Goal: Task Accomplishment & Management: Manage account settings

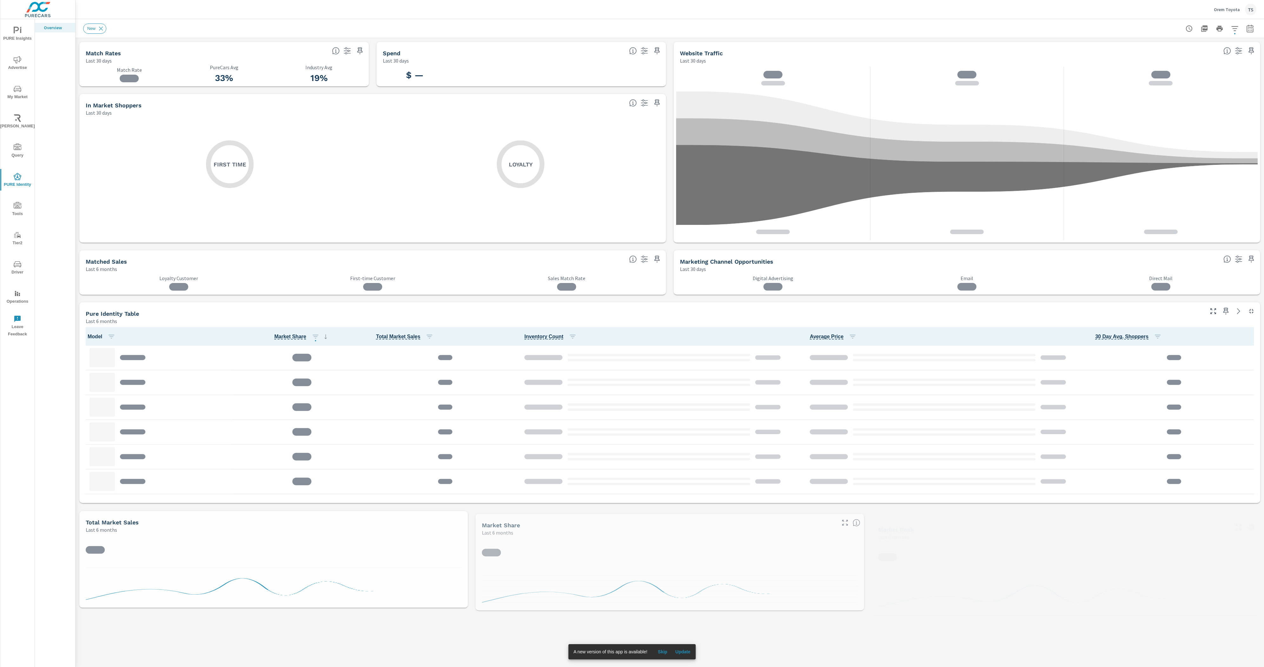
click at [679, 650] on span "Update" at bounding box center [682, 652] width 15 height 6
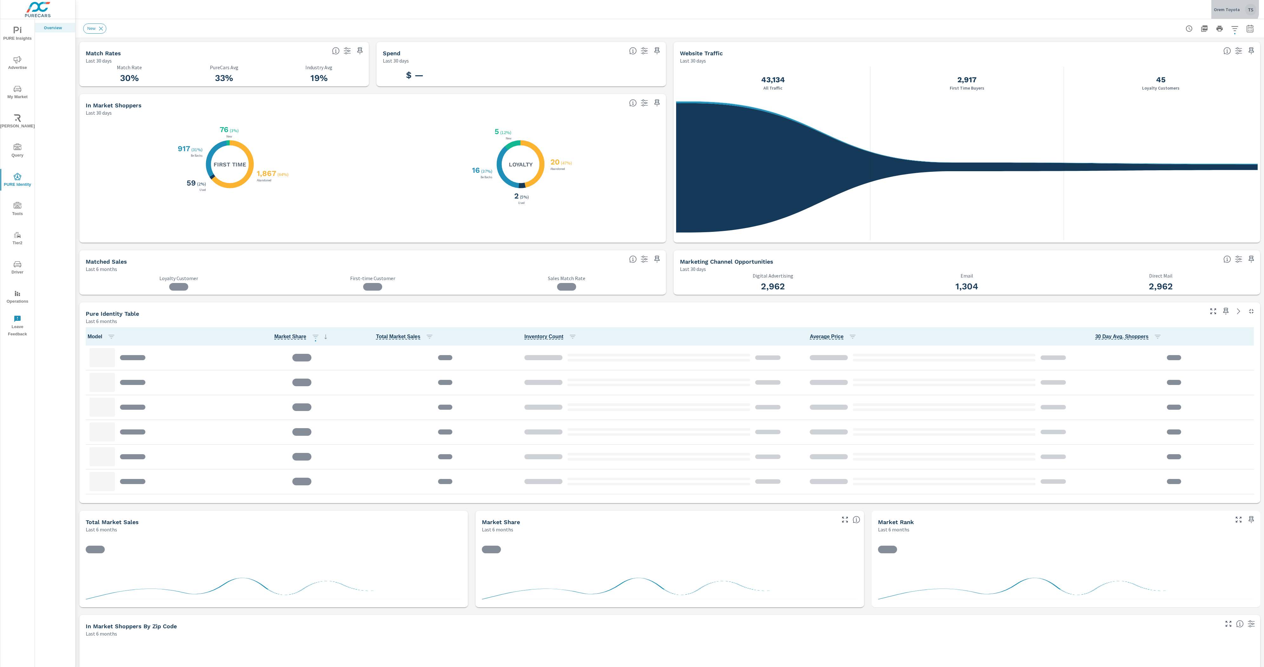
click at [1231, 7] on p "Orem Toyota" at bounding box center [1227, 10] width 26 height 6
click at [1240, 10] on div "Orem Toyota TS" at bounding box center [1235, 9] width 43 height 11
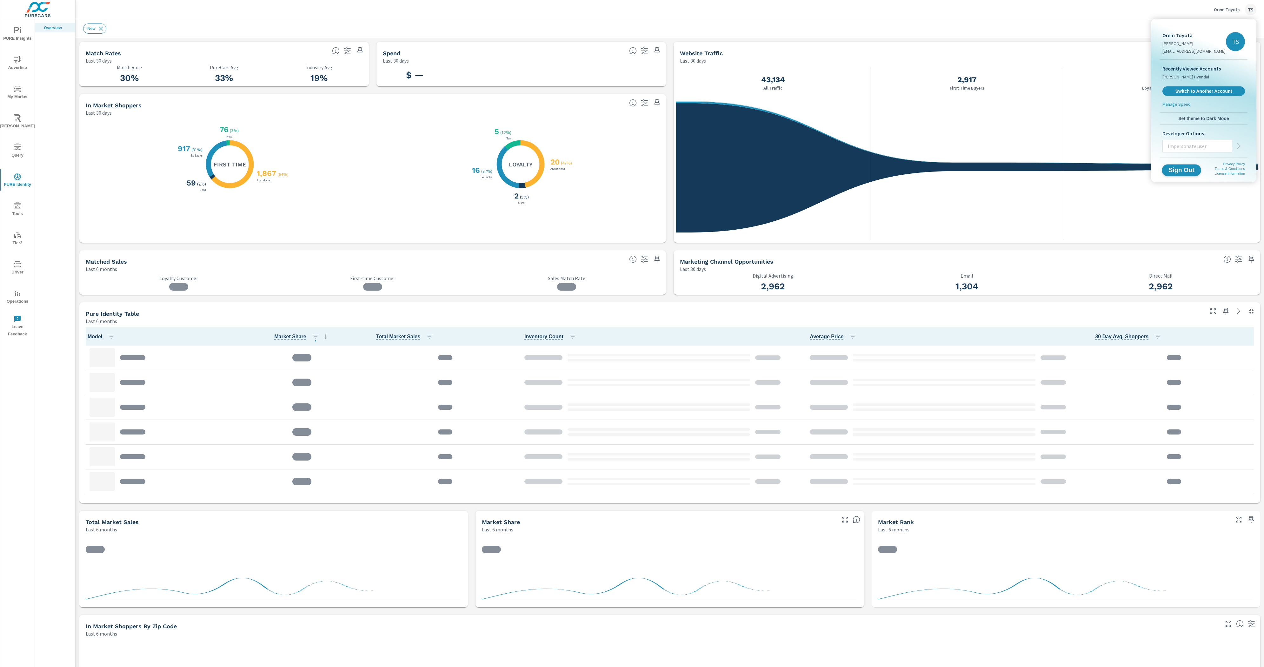
click at [1186, 175] on button "Sign Out" at bounding box center [1181, 170] width 39 height 12
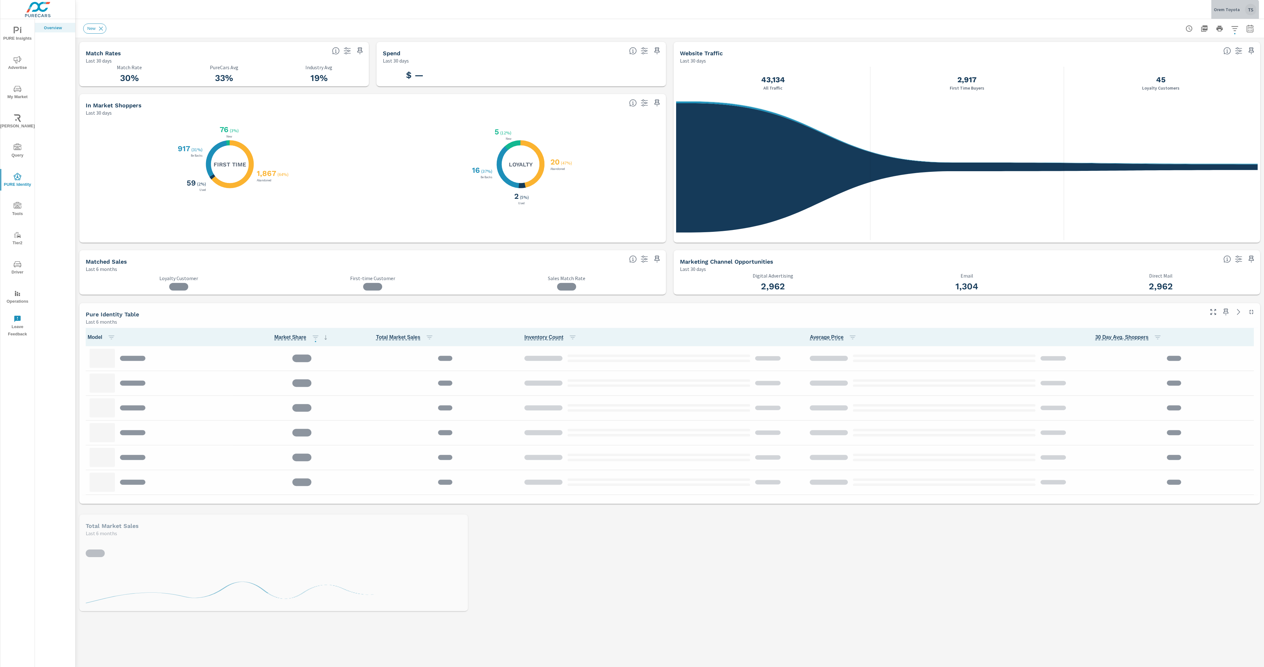
click at [1233, 17] on button "Orem Toyota TS" at bounding box center [1235, 9] width 48 height 19
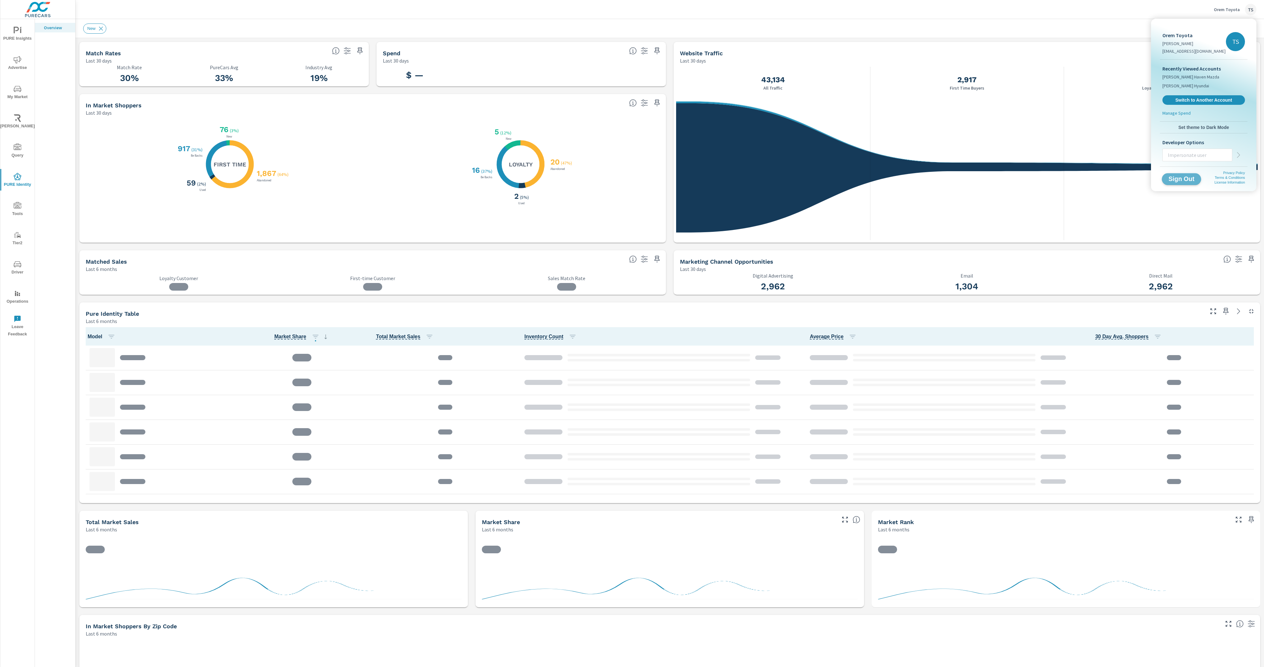
click at [1180, 177] on span "Sign Out" at bounding box center [1181, 179] width 29 height 6
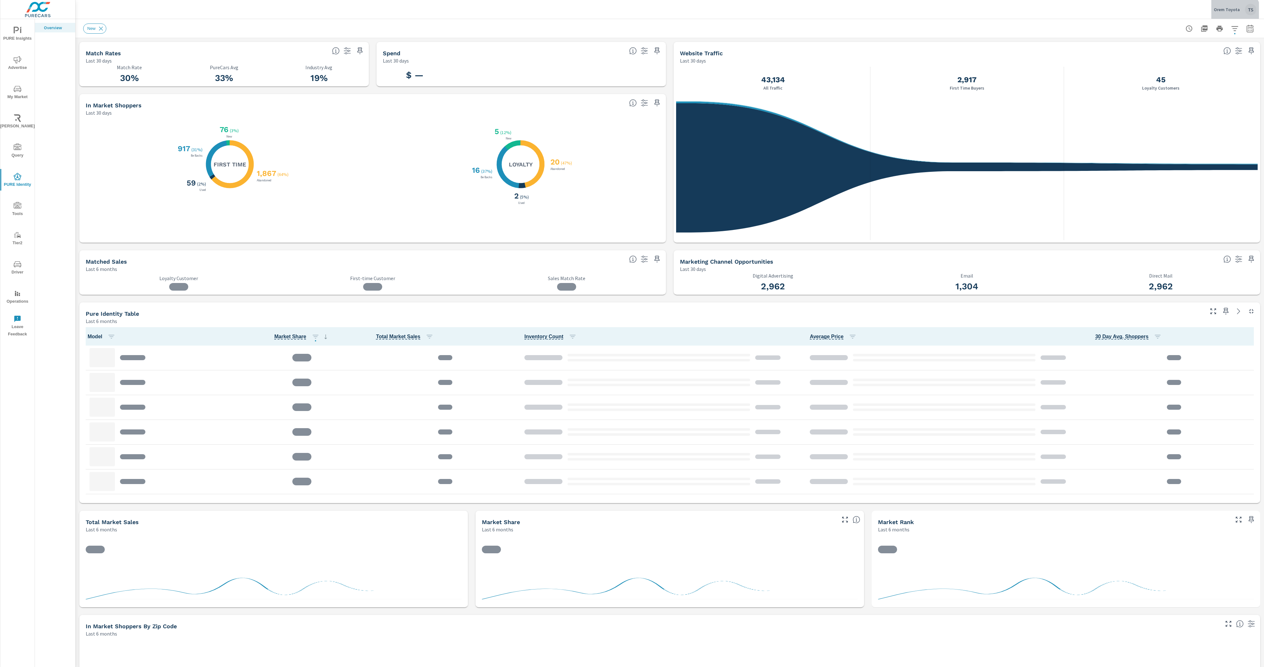
click at [632, 12] on div "Orem Toyota TS" at bounding box center [1235, 9] width 43 height 11
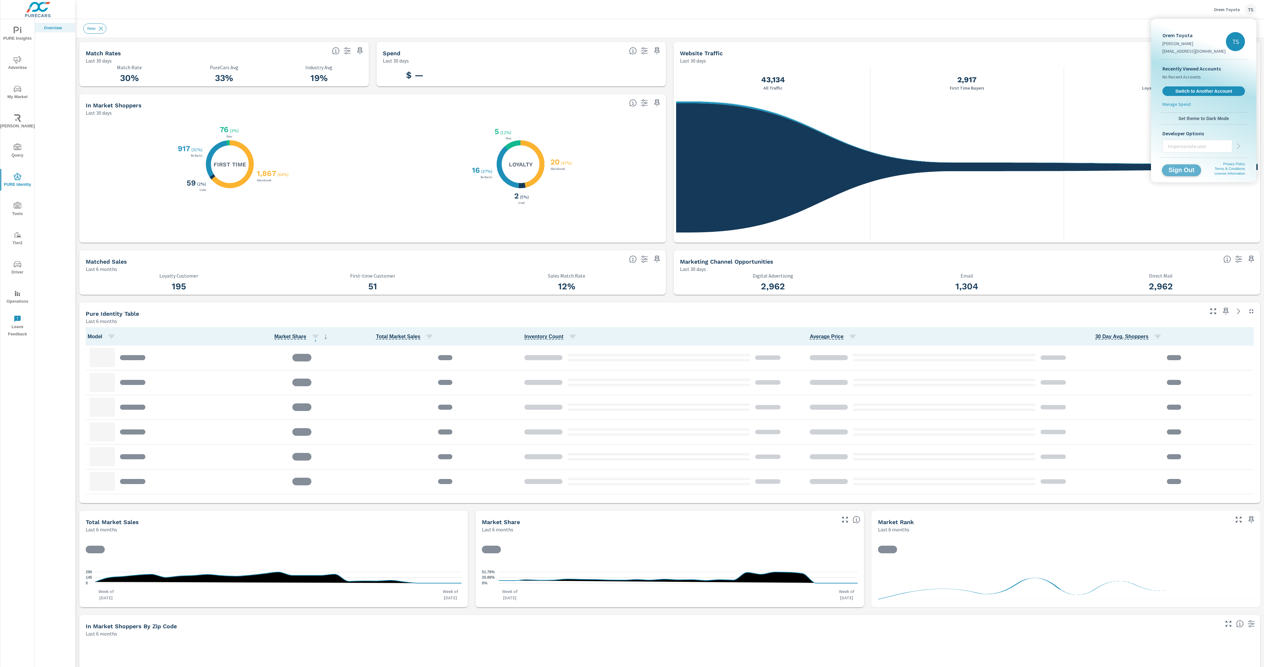
click at [632, 169] on span "Sign Out" at bounding box center [1181, 170] width 29 height 6
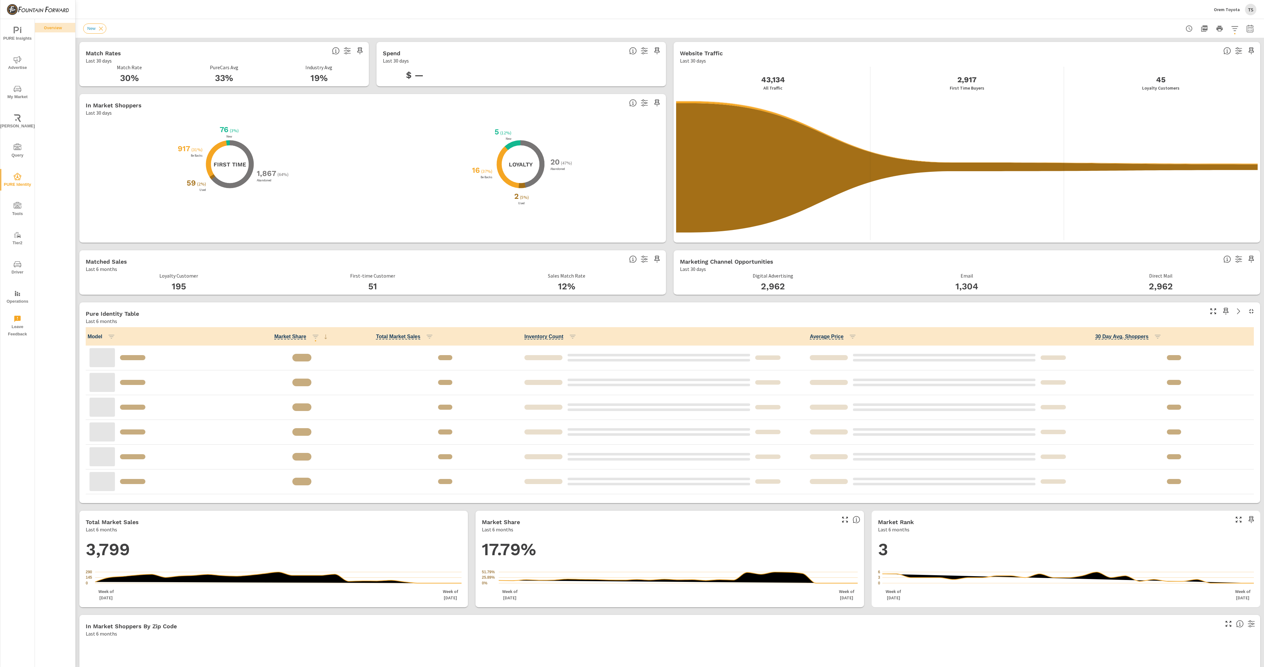
click at [1233, 8] on p "Orem Toyota" at bounding box center [1227, 10] width 26 height 6
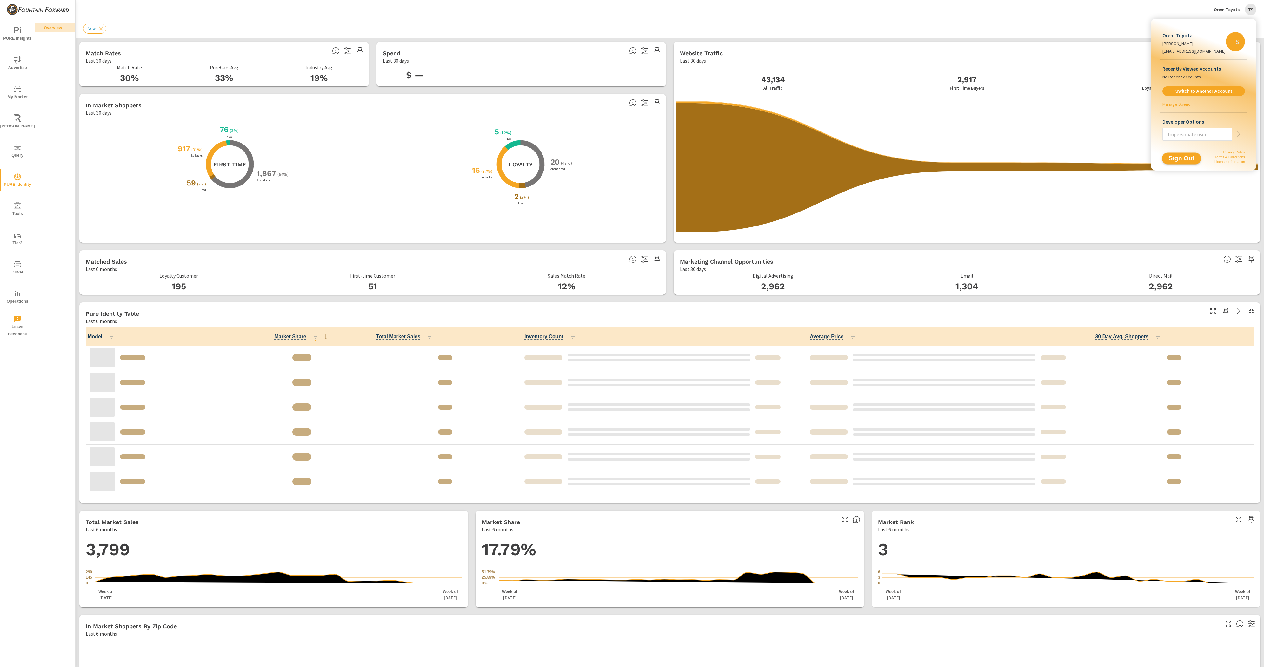
click at [1182, 160] on span "Sign Out" at bounding box center [1181, 158] width 29 height 6
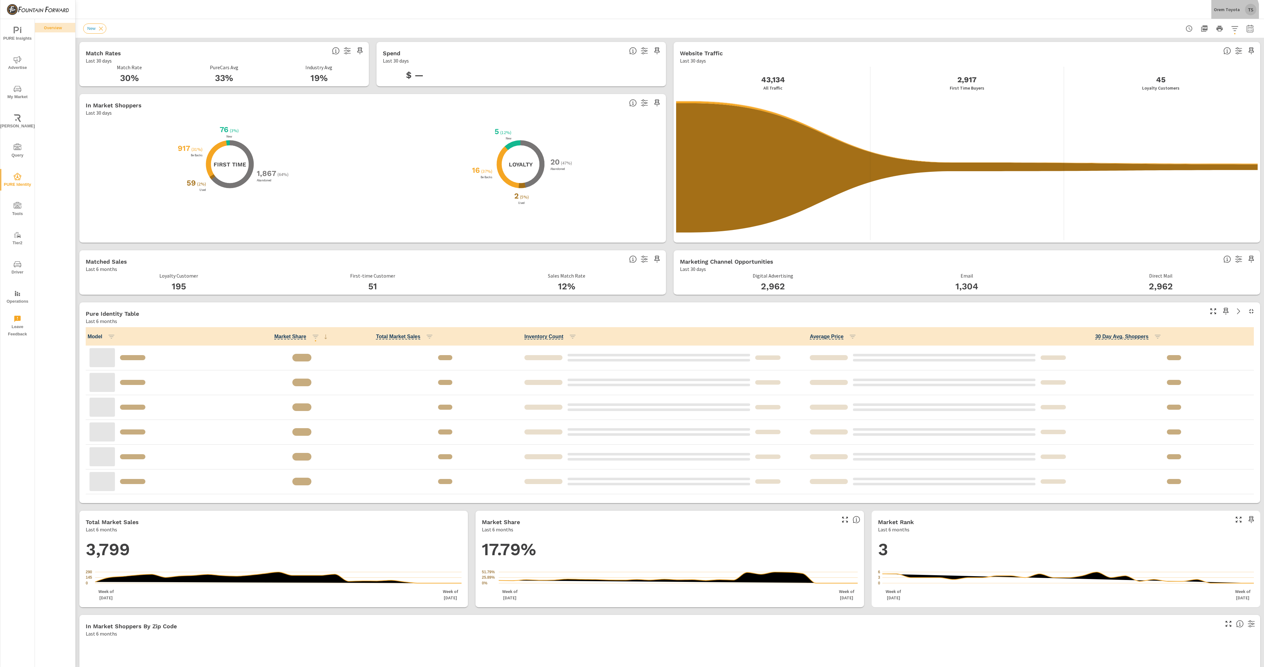
click at [1228, 12] on div "Orem Toyota TS" at bounding box center [1235, 9] width 43 height 11
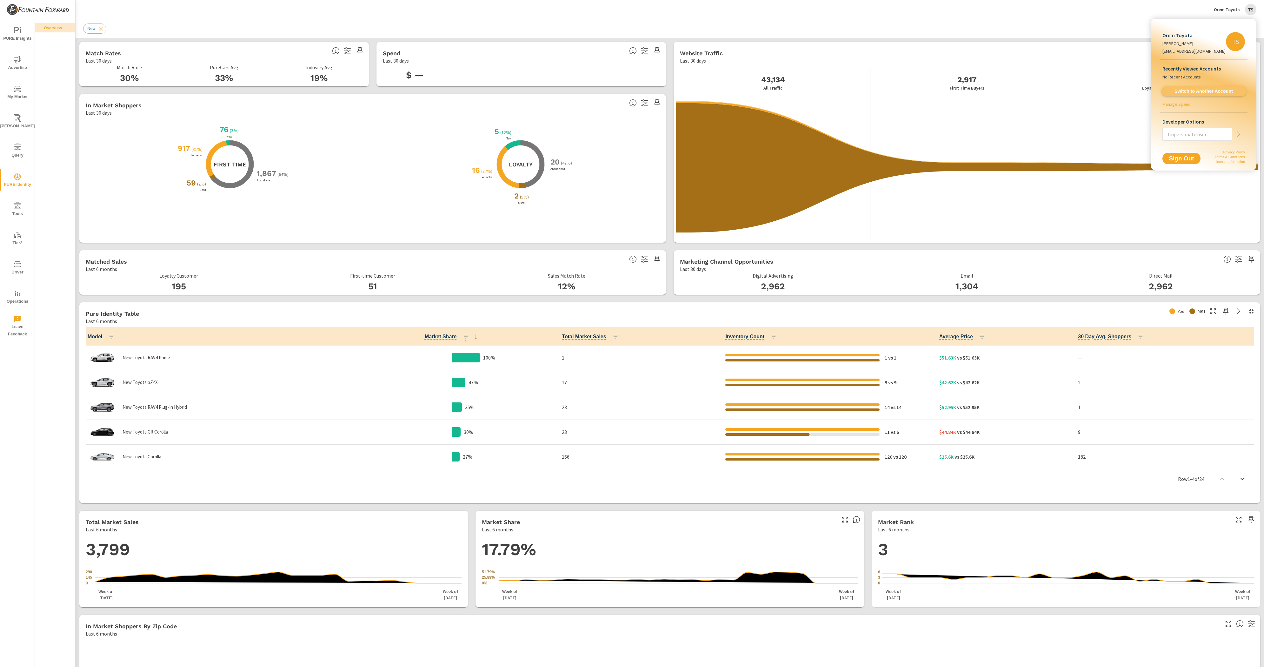
click at [1198, 87] on link "Switch to Another Account" at bounding box center [1203, 91] width 85 height 10
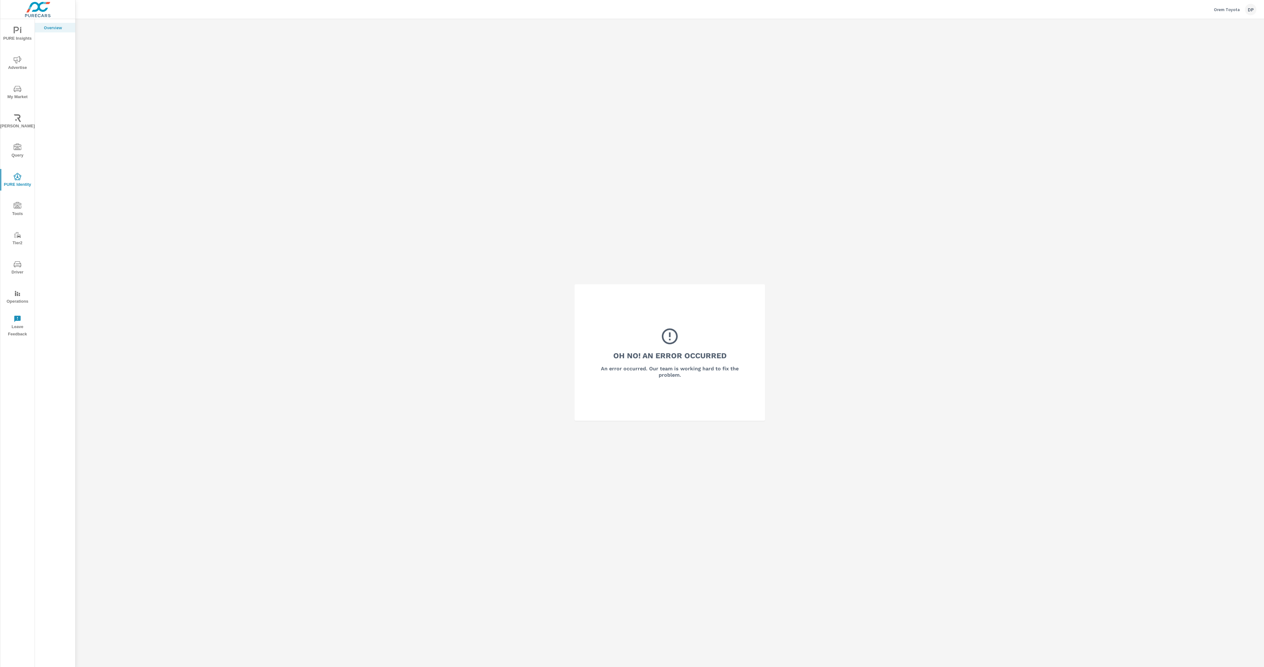
click at [1247, 8] on div "DP" at bounding box center [1250, 9] width 11 height 11
click at [1199, 93] on span "Switch to Another Account" at bounding box center [1204, 91] width 78 height 6
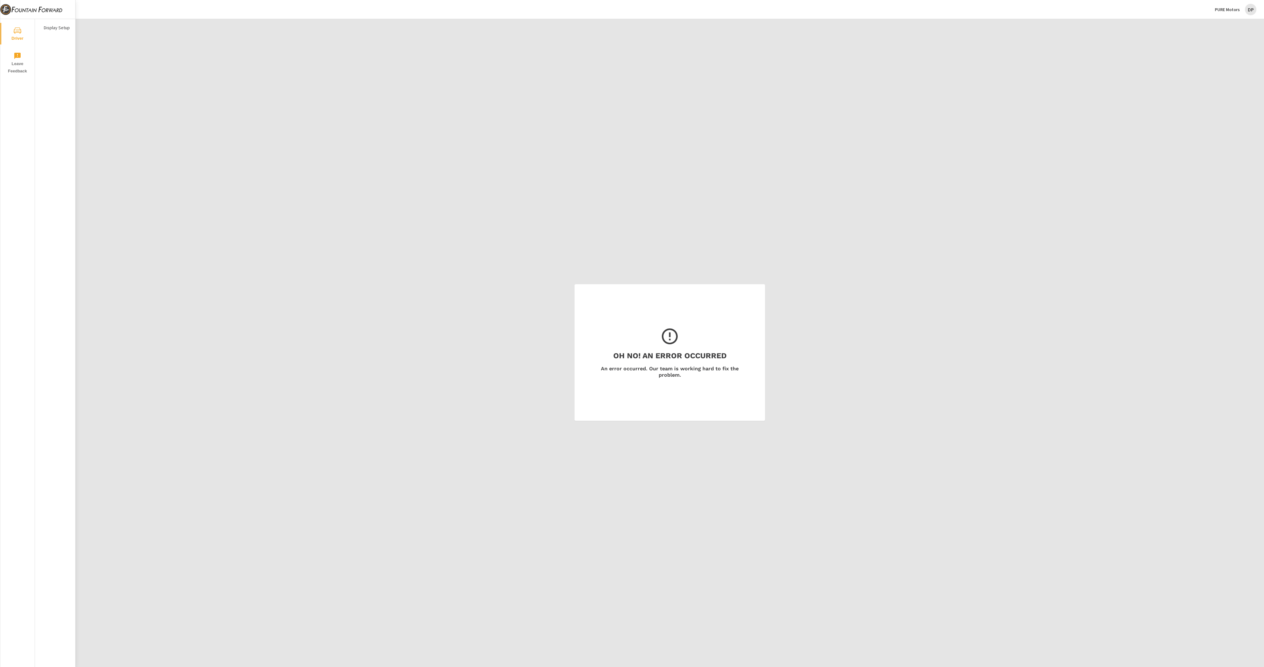
click at [1235, 12] on div "PURE Motors DP" at bounding box center [1236, 9] width 42 height 11
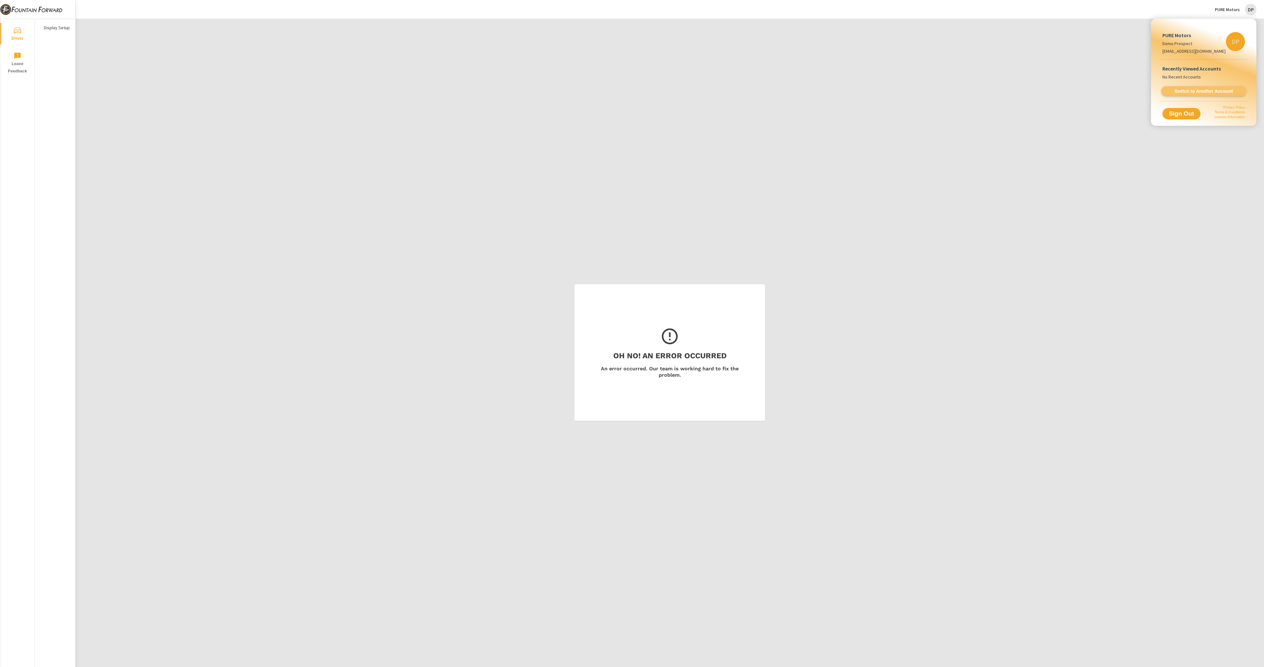
click at [1193, 87] on link "Switch to Another Account" at bounding box center [1203, 91] width 85 height 10
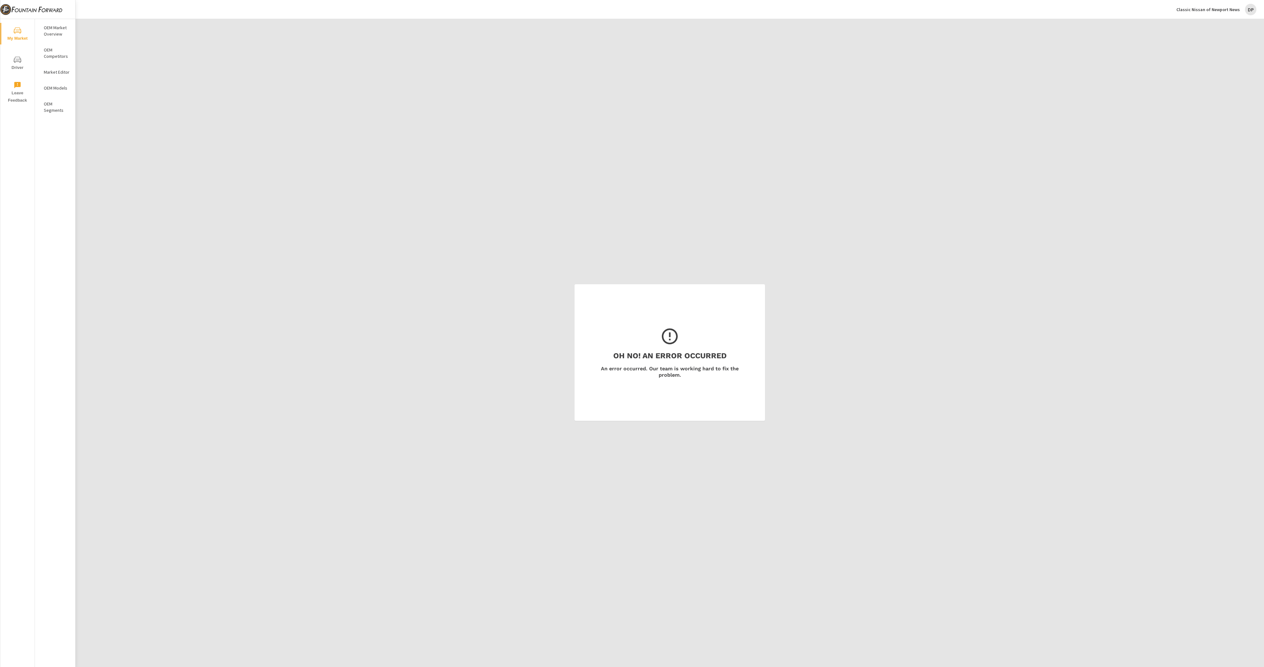
click at [46, 31] on p "OEM Market Overview" at bounding box center [57, 30] width 26 height 13
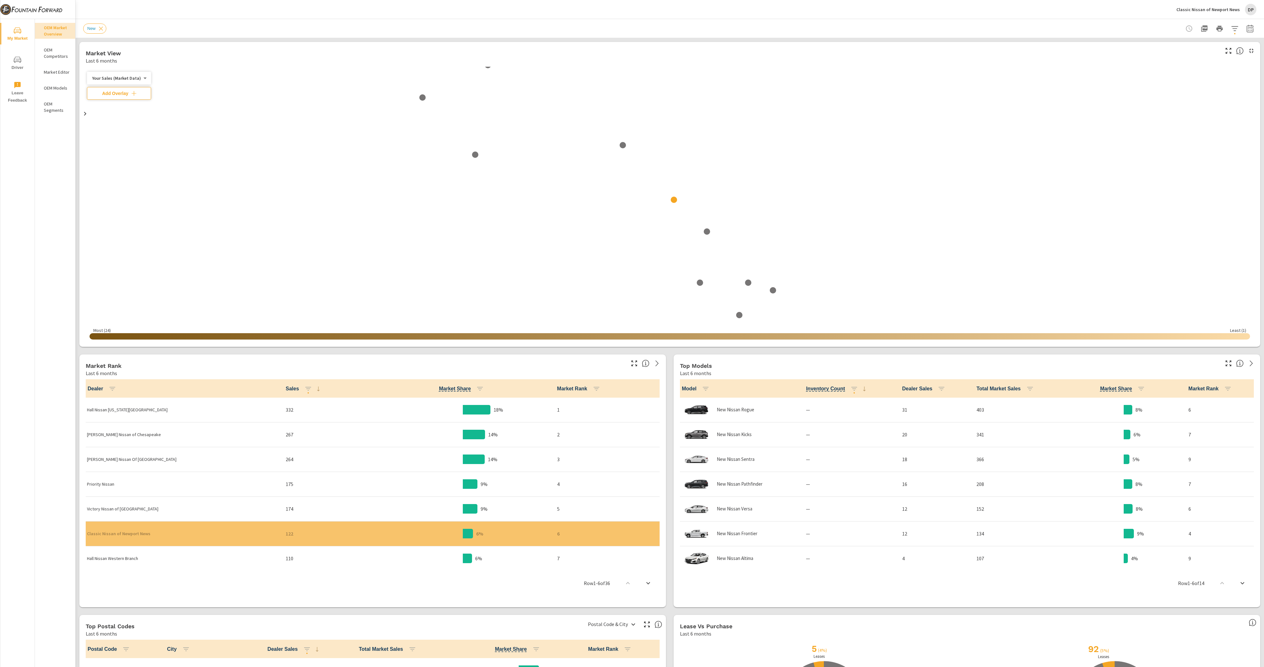
scroll to position [0, 0]
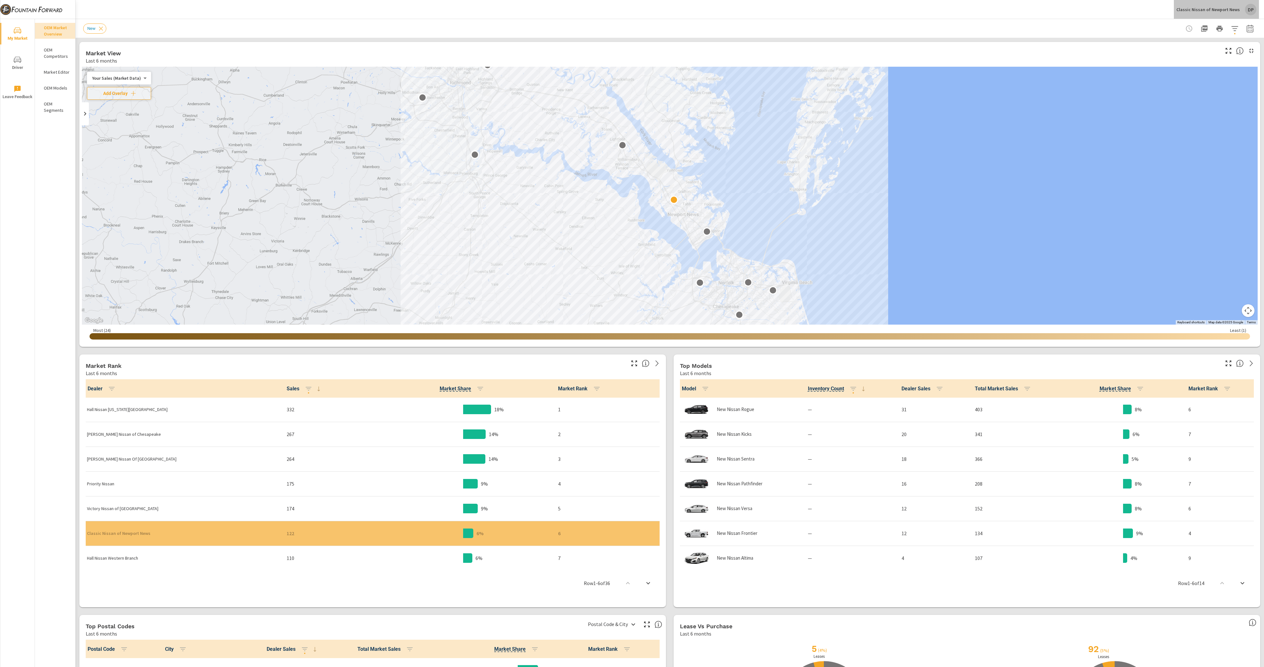
click at [1247, 11] on div "DP" at bounding box center [1250, 9] width 11 height 11
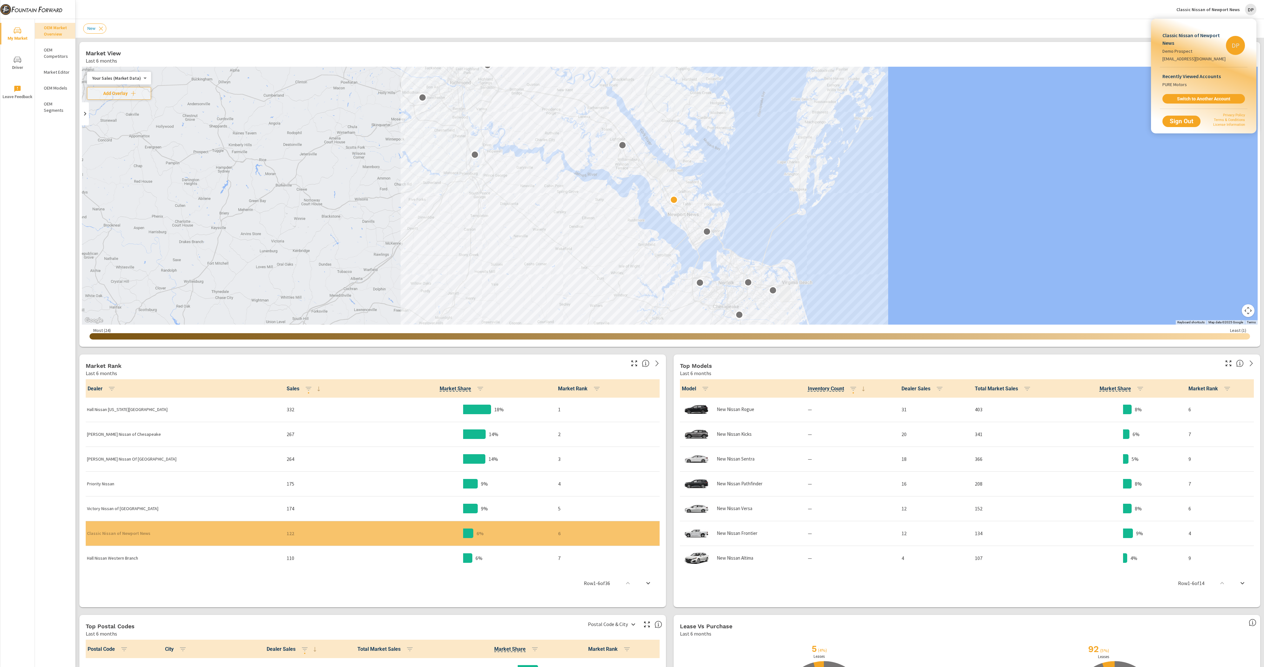
click at [1212, 92] on div "Recently Viewed Accounts PURE Motors Switch to Another Account" at bounding box center [1204, 87] width 88 height 41
click at [1213, 98] on span "Switch to Another Account" at bounding box center [1204, 99] width 78 height 6
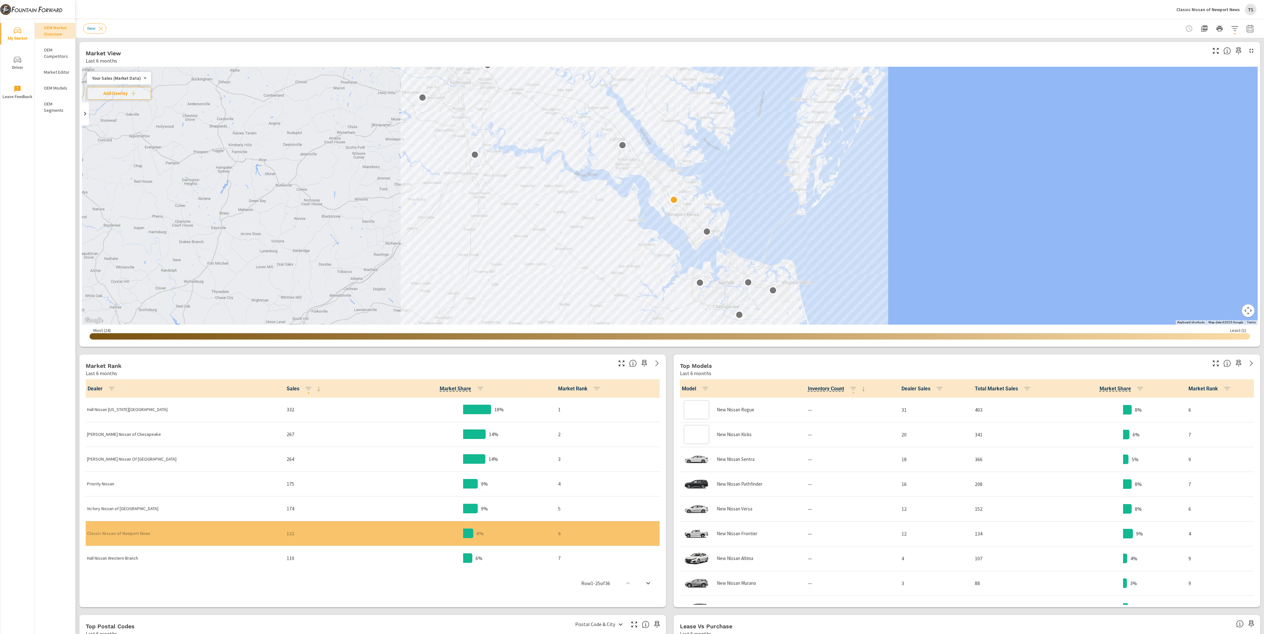
scroll to position [0, 0]
click at [1220, 2] on button "Classic Nissan of Newport News TS" at bounding box center [1216, 9] width 85 height 19
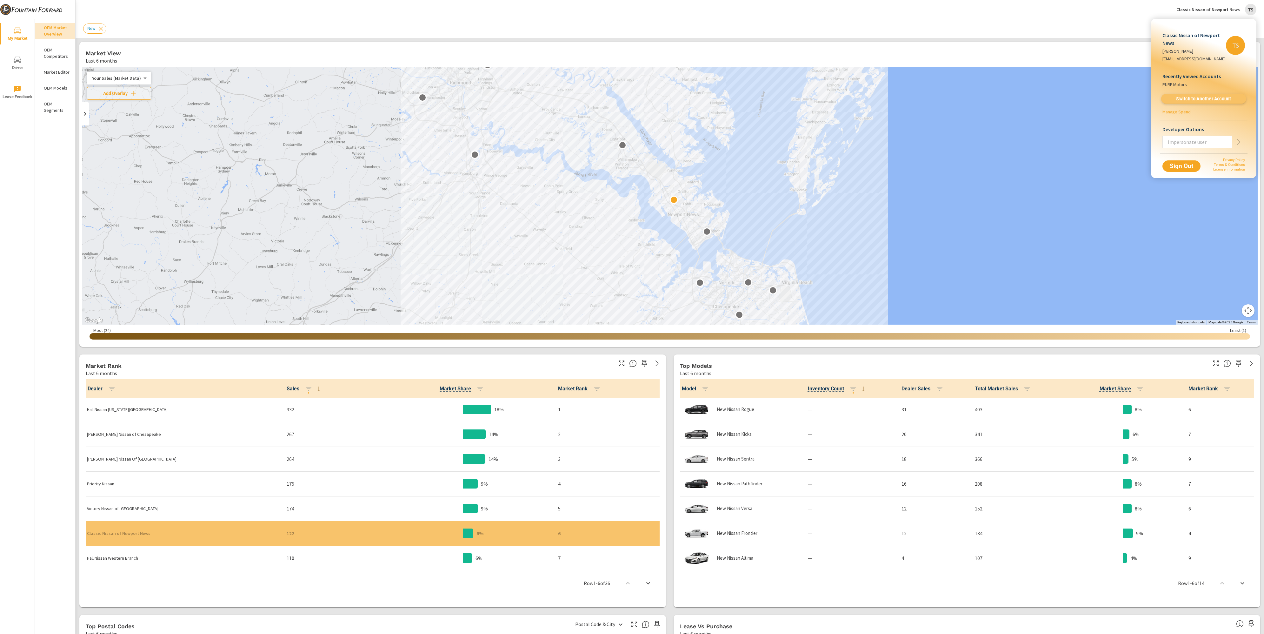
click at [1196, 102] on link "Switch to Another Account" at bounding box center [1203, 99] width 85 height 10
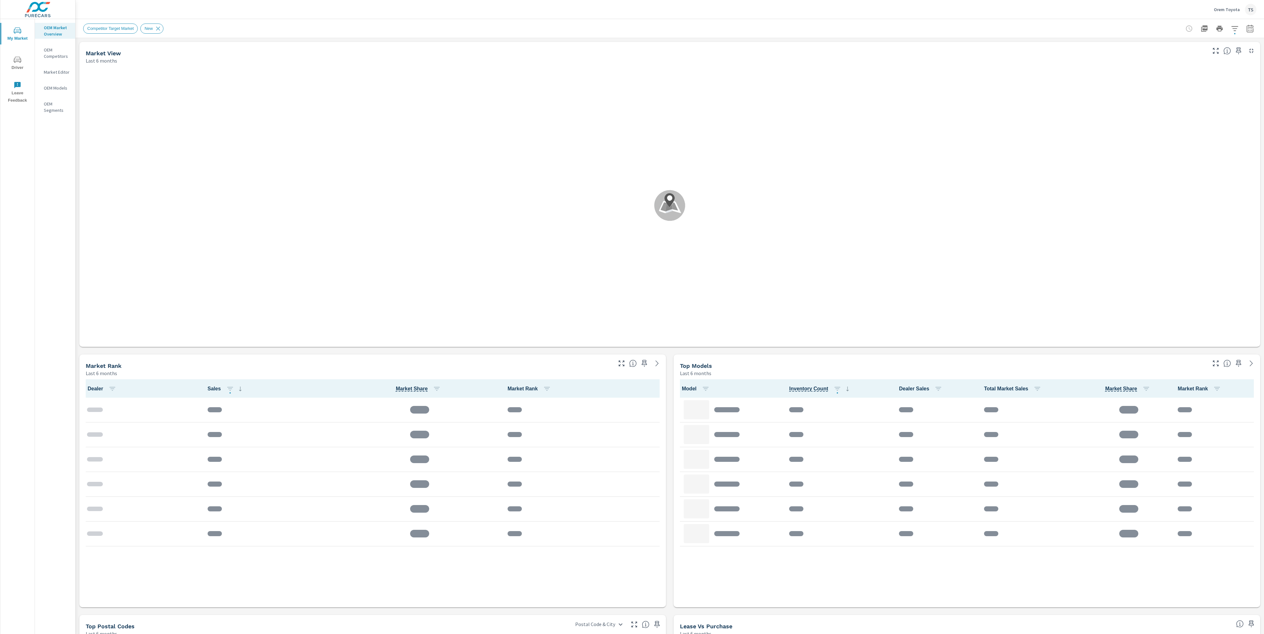
click at [1231, 8] on p "Orem Toyota" at bounding box center [1227, 10] width 26 height 6
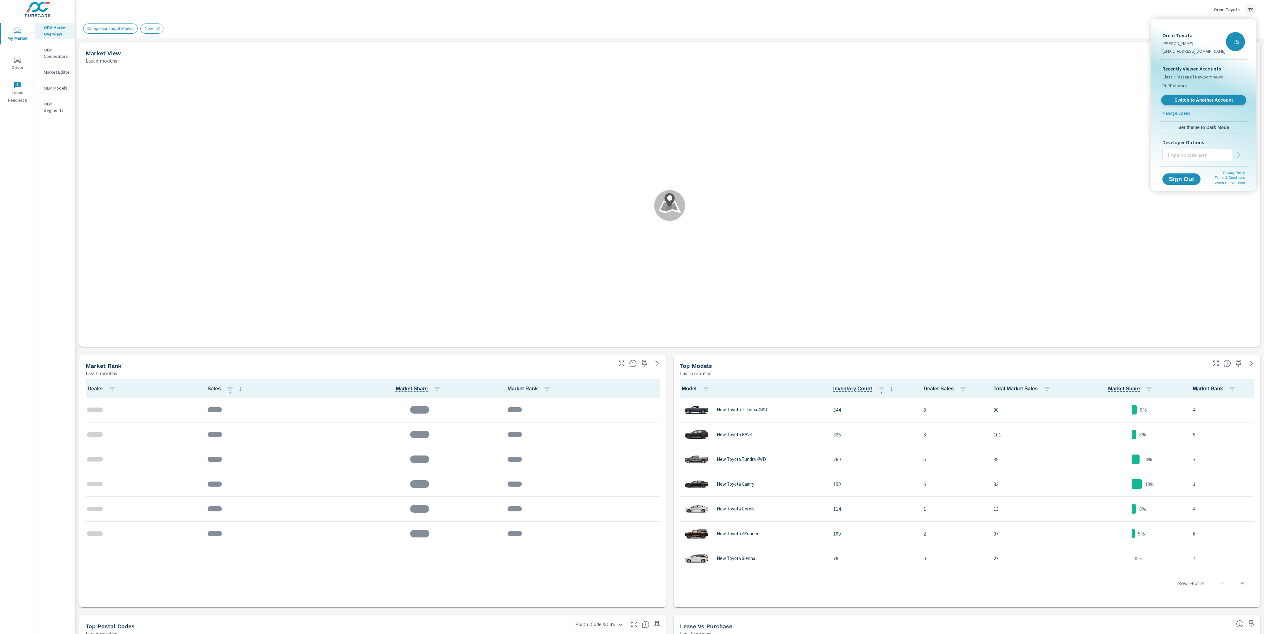
scroll to position [0, 0]
click at [1213, 97] on span "Switch to Another Account" at bounding box center [1204, 100] width 78 height 6
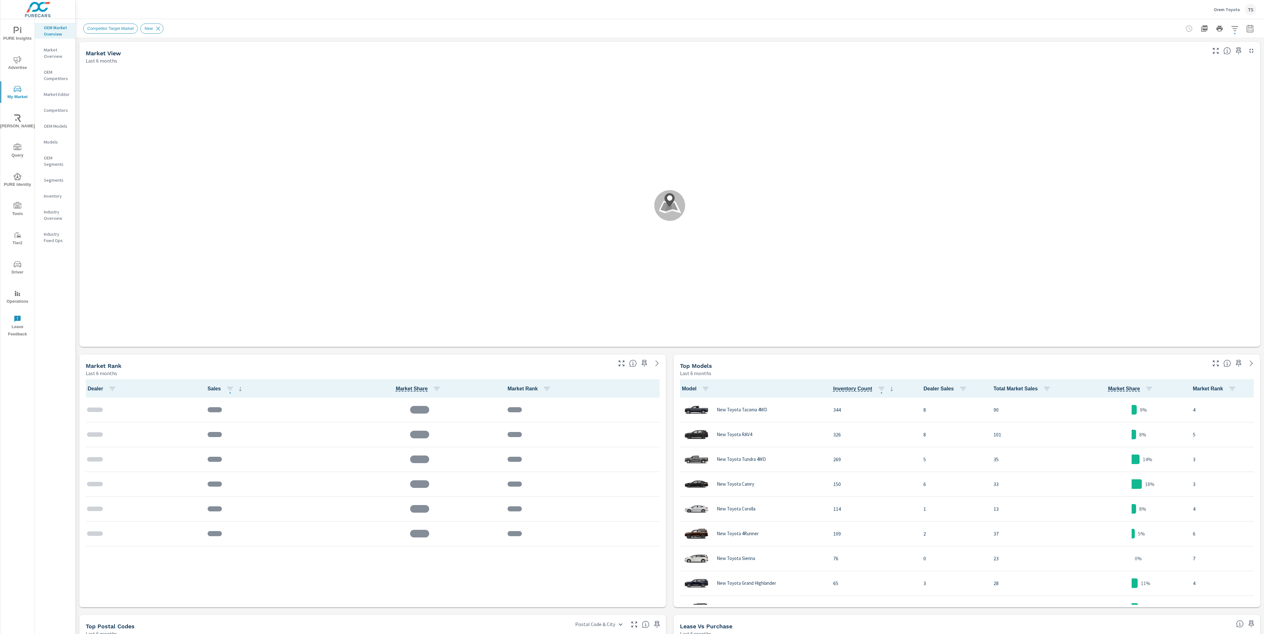
scroll to position [0, 0]
click at [23, 264] on span "Driver" at bounding box center [17, 268] width 30 height 16
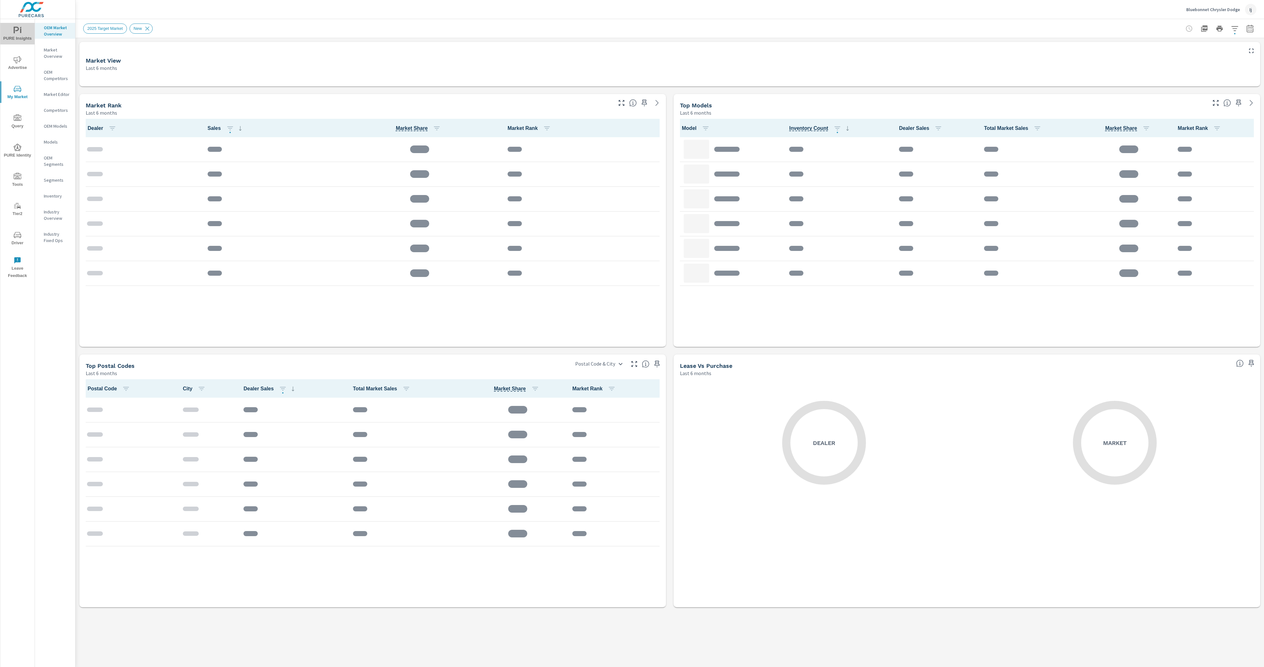
click at [15, 38] on span "PURE Insights" at bounding box center [17, 35] width 30 height 16
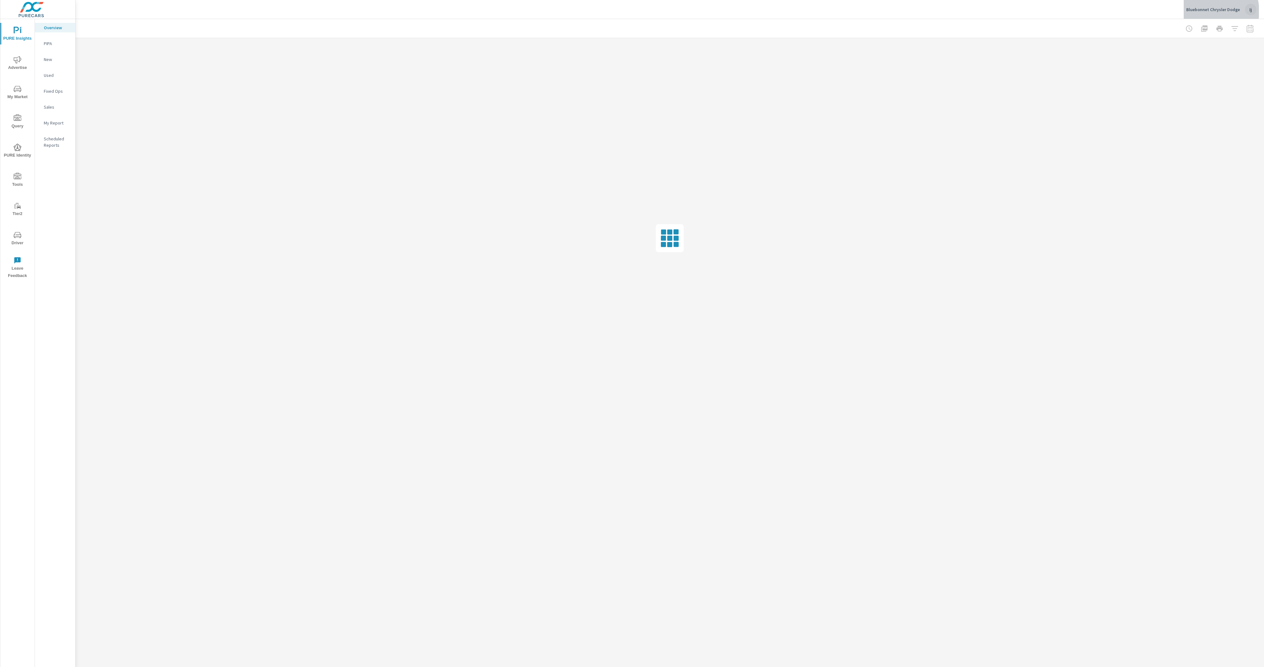
click at [1209, 11] on p "Bluebonnet Chrysler Dodge" at bounding box center [1213, 10] width 54 height 6
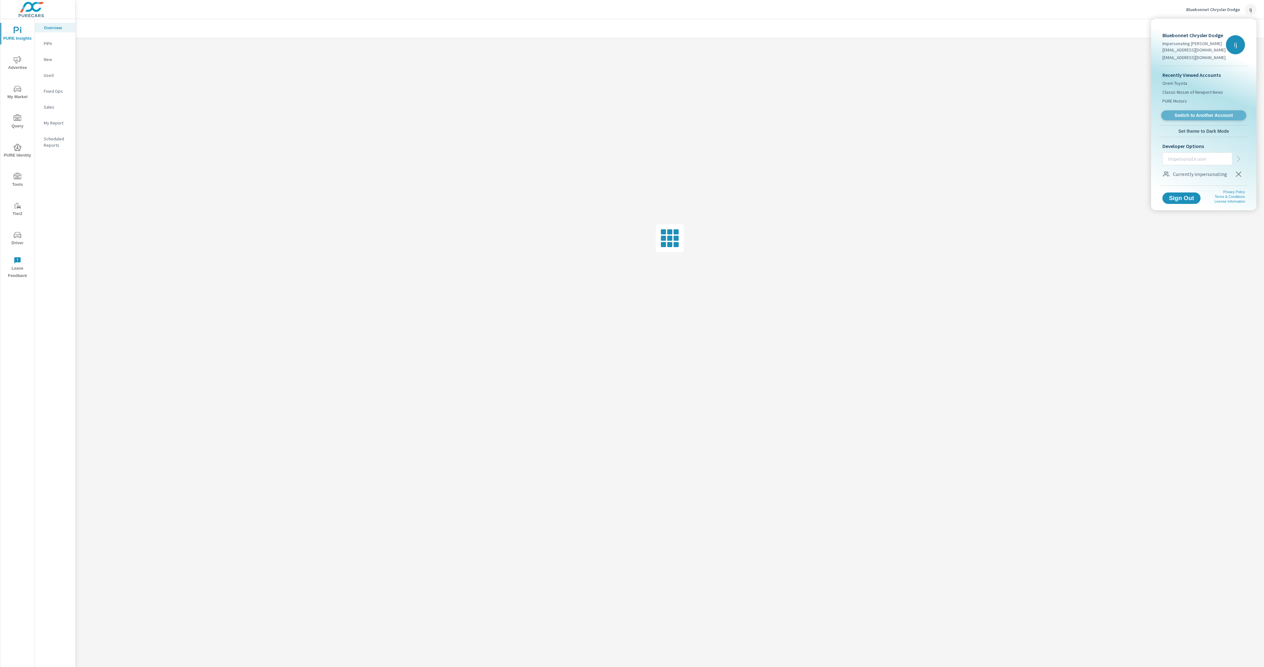
click at [1192, 114] on span "Switch to Another Account" at bounding box center [1204, 115] width 78 height 6
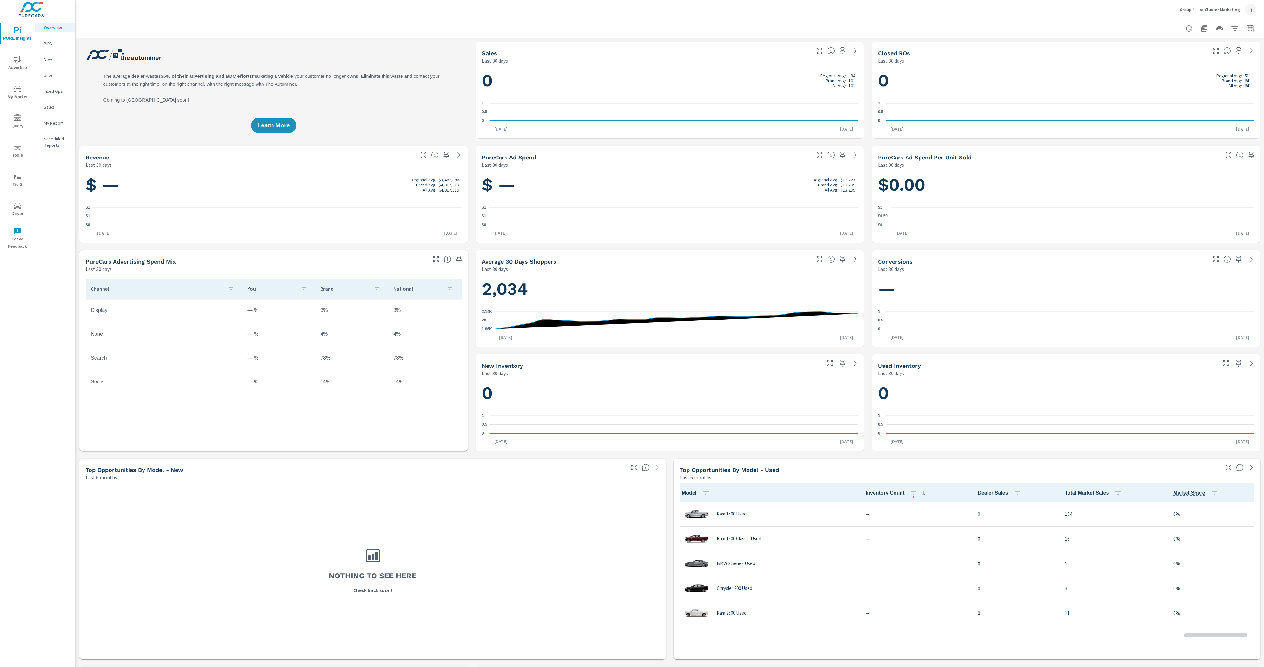
scroll to position [0, 0]
click at [1229, 9] on p "Group 1 - Ira Cluster Marketing" at bounding box center [1210, 10] width 60 height 6
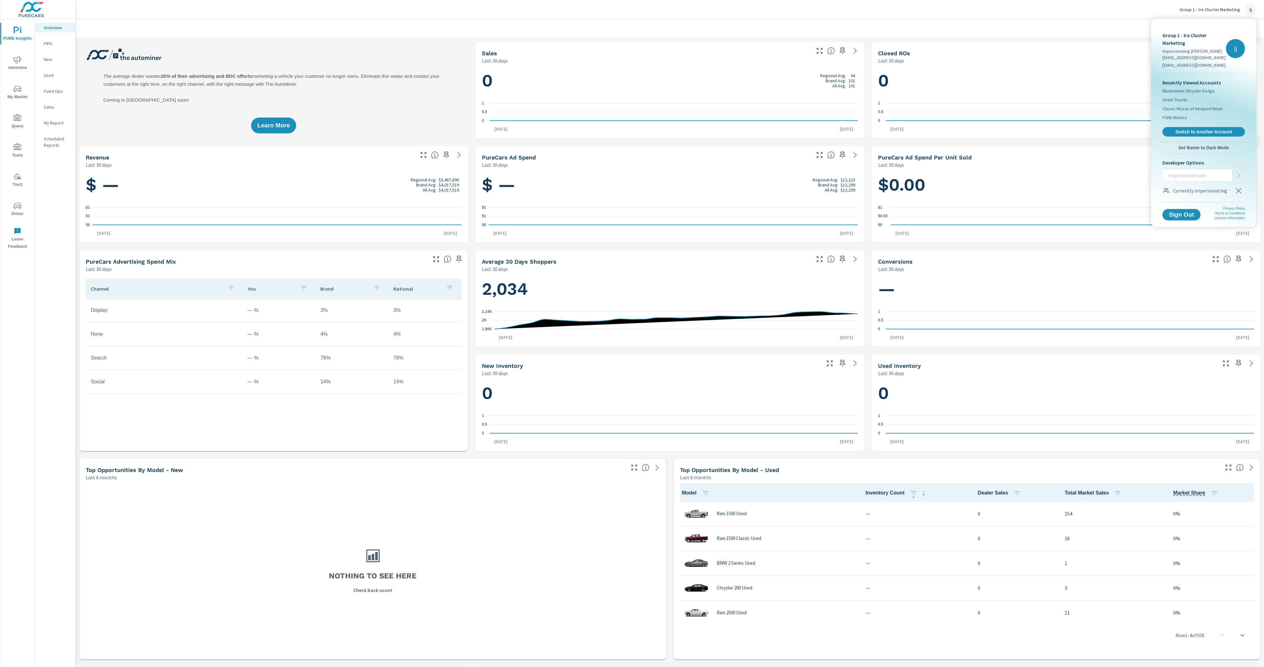
click at [589, 532] on div at bounding box center [632, 333] width 1264 height 667
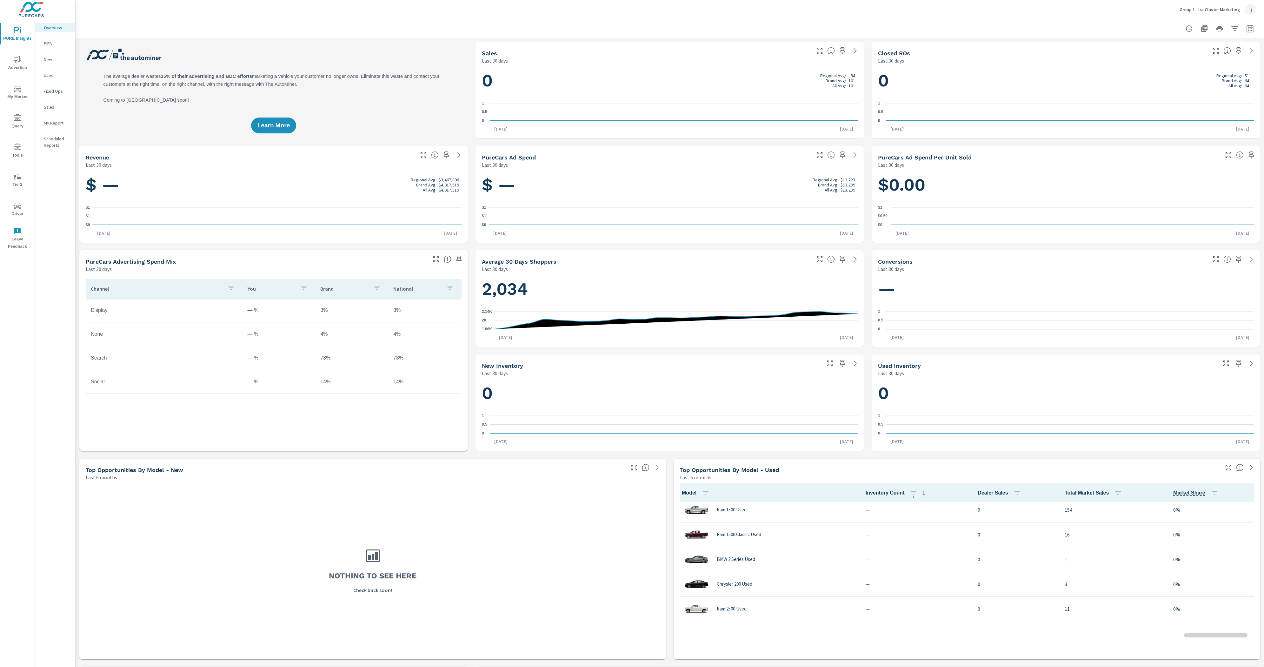
scroll to position [0, 0]
click at [1220, 10] on p "Group 1 - Ira Cluster Marketing" at bounding box center [1210, 10] width 60 height 6
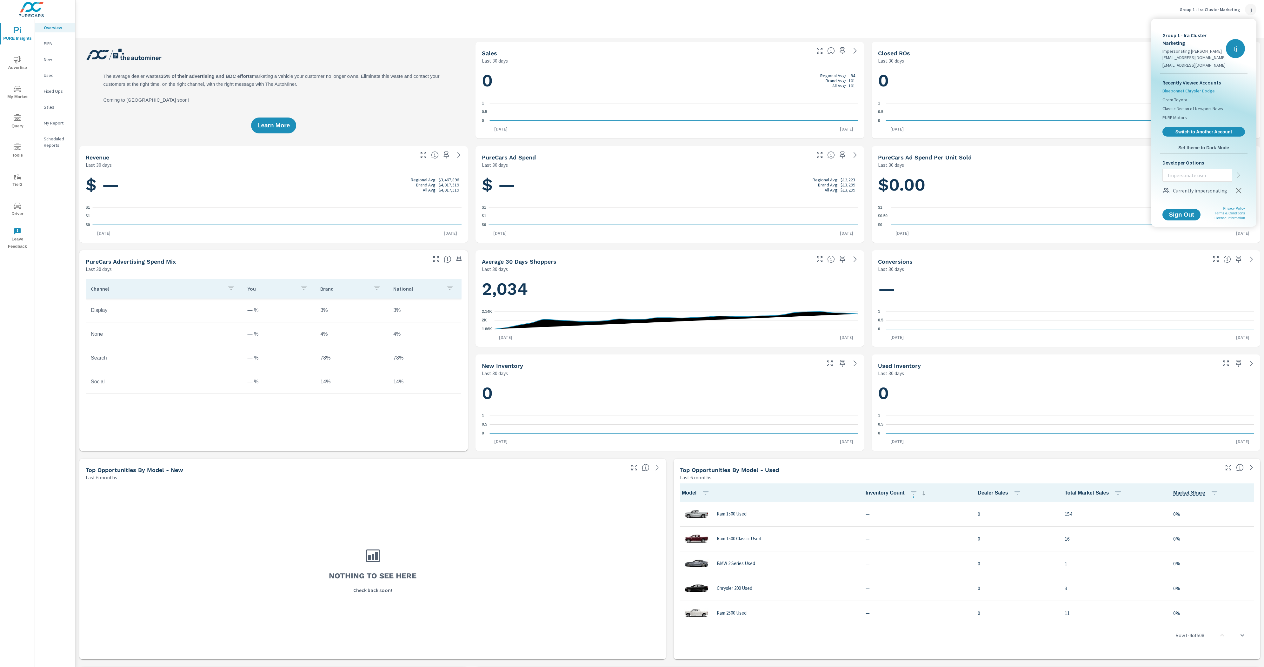
click at [1195, 89] on span "Bluebonnet Chrysler Dodge" at bounding box center [1188, 91] width 52 height 6
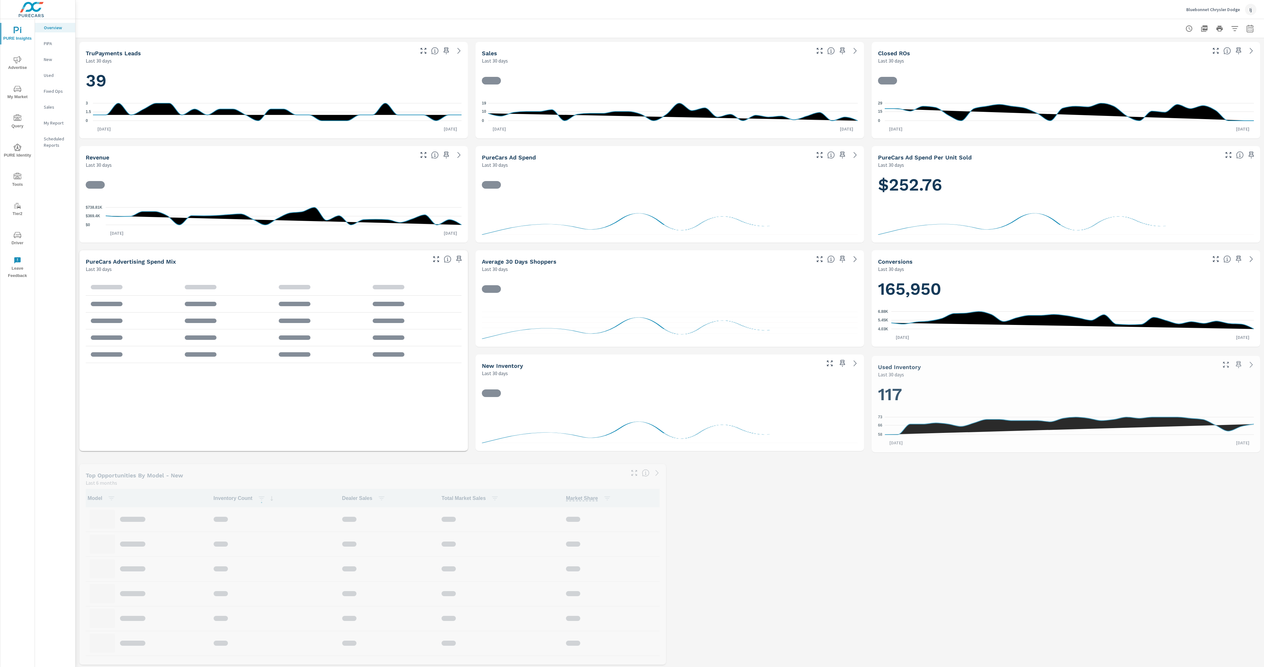
scroll to position [24, 0]
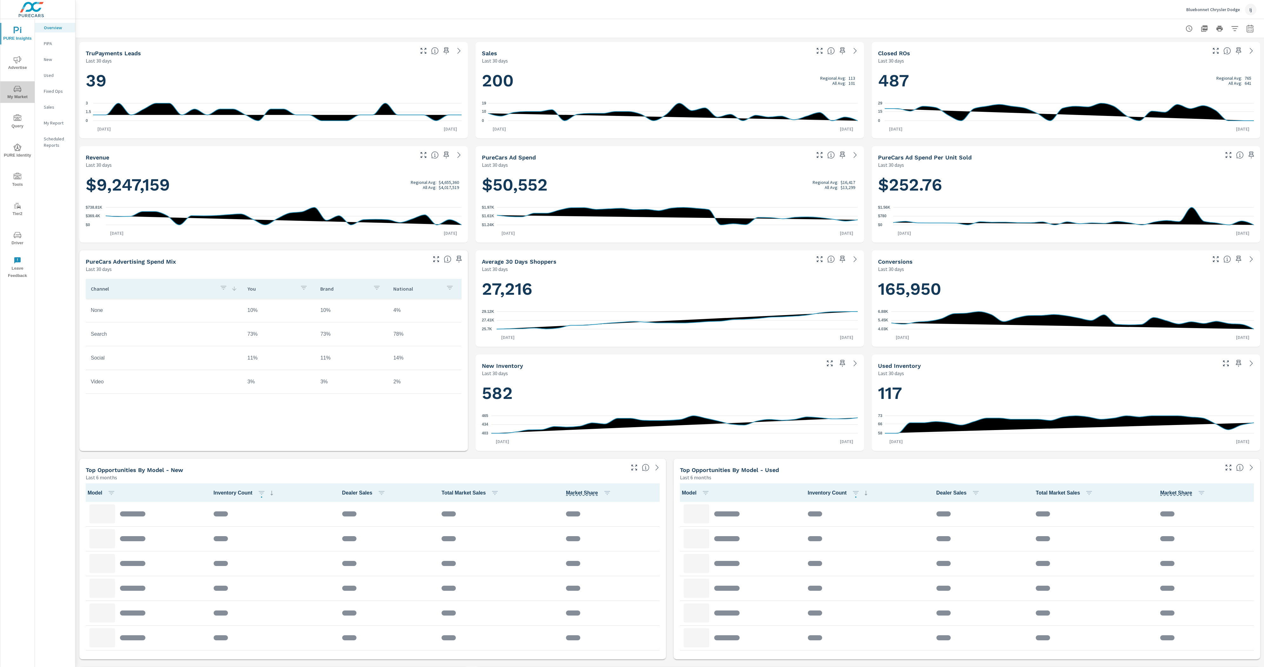
click at [19, 95] on span "My Market" at bounding box center [17, 93] width 30 height 16
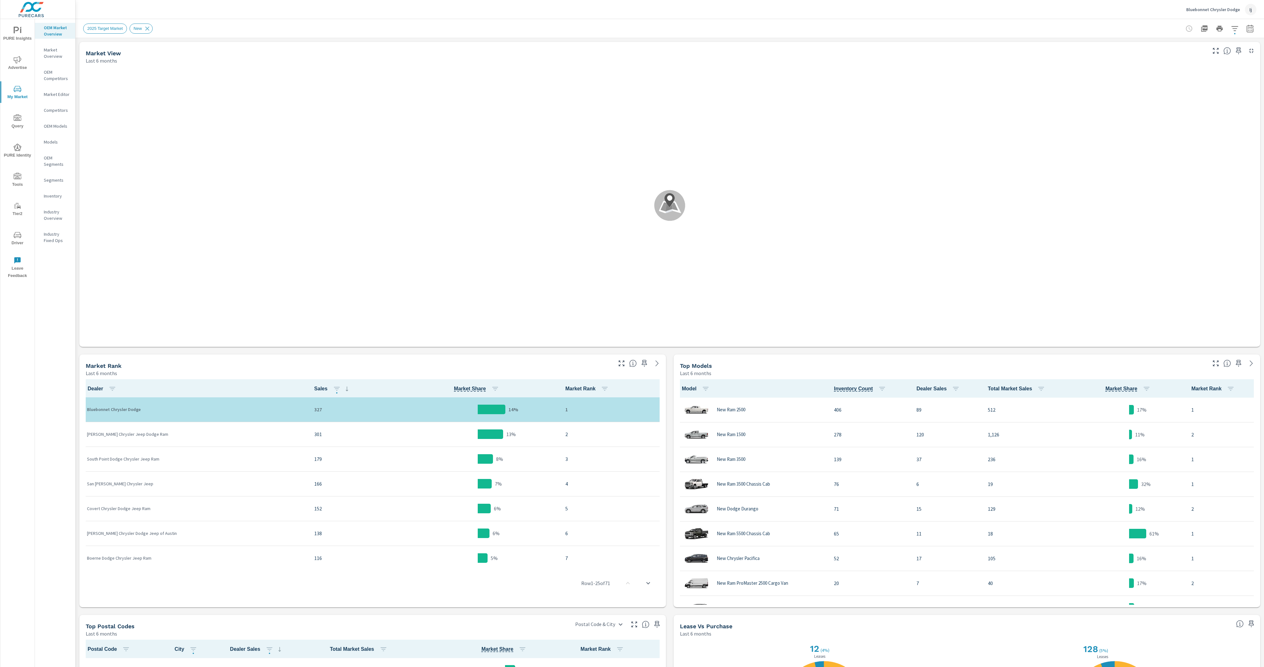
scroll to position [0, 0]
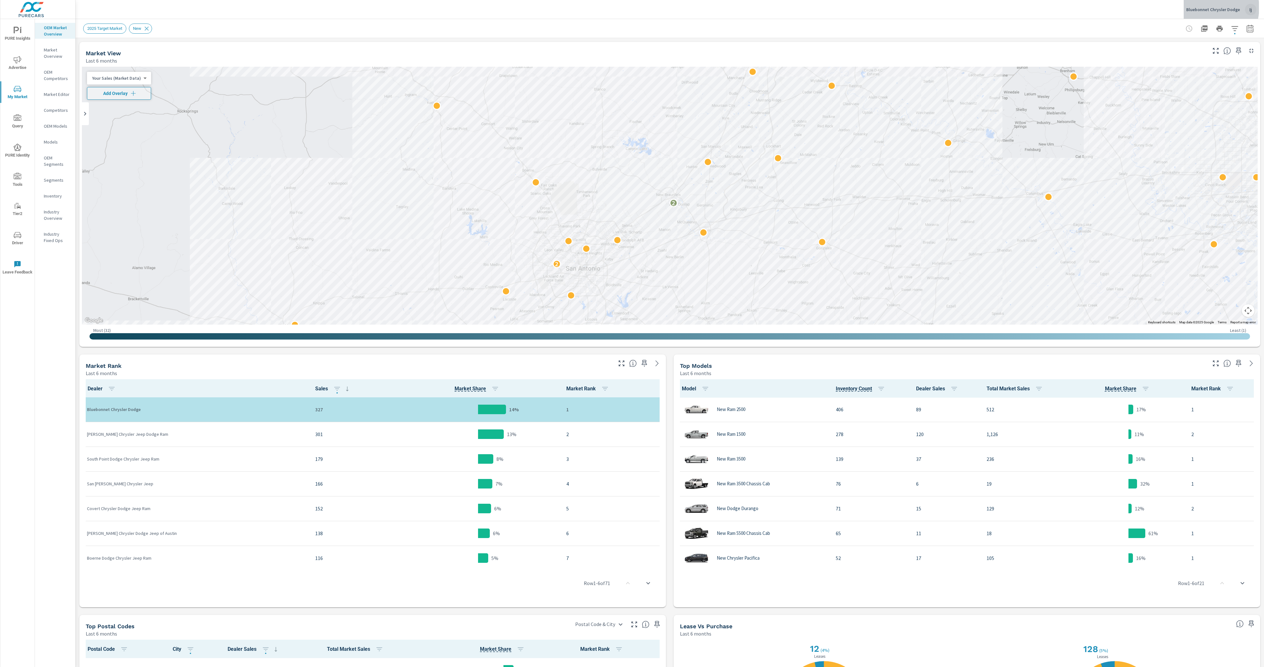
click at [1208, 8] on p "Bluebonnet Chrysler Dodge" at bounding box center [1213, 10] width 54 height 6
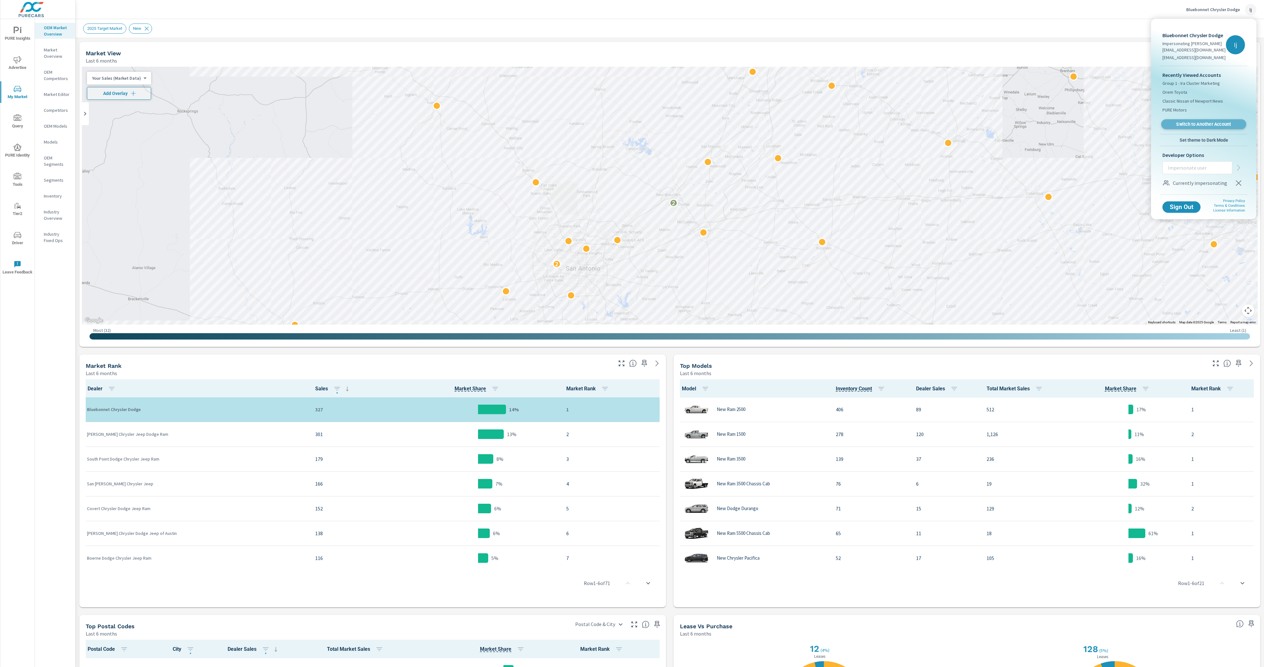
click at [1199, 123] on span "Switch to Another Account" at bounding box center [1204, 124] width 78 height 6
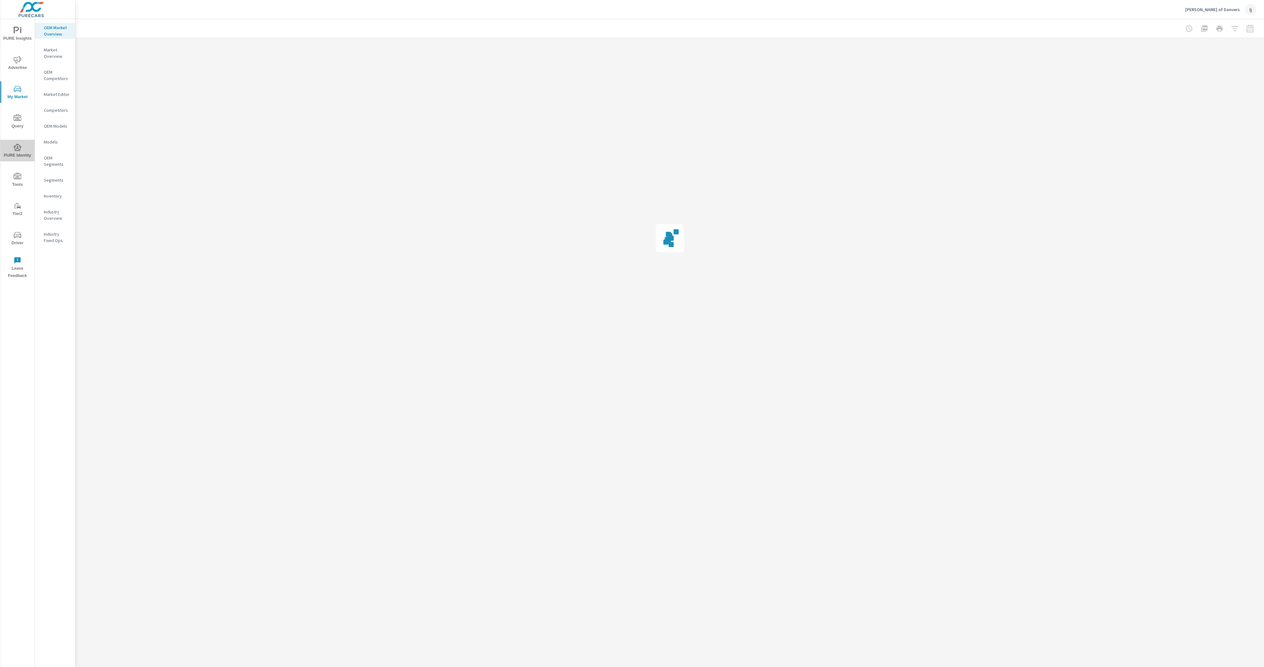
click at [21, 153] on span "PURE Identity" at bounding box center [17, 151] width 30 height 16
click at [16, 62] on icon "nav menu" at bounding box center [18, 59] width 8 height 7
click at [25, 24] on button "PURE Insights" at bounding box center [17, 34] width 34 height 22
click at [39, 44] on div "PIPA" at bounding box center [55, 44] width 40 height 10
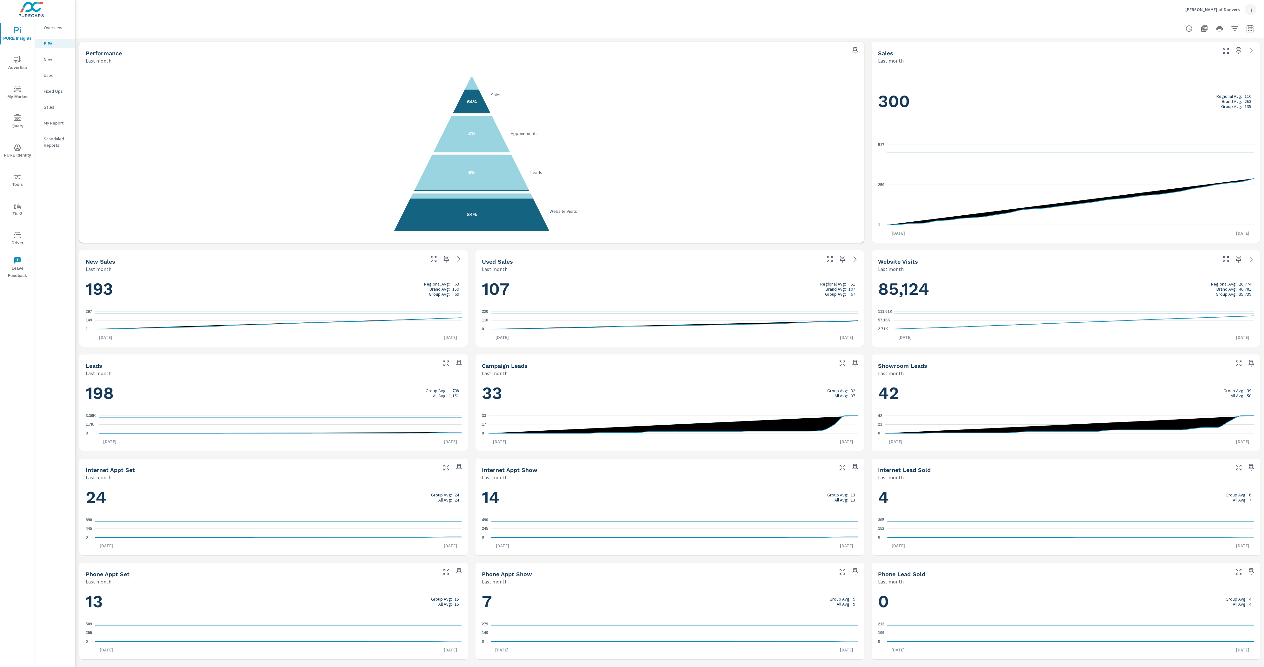
click at [1227, 10] on p "[PERSON_NAME] of Danvers" at bounding box center [1212, 10] width 55 height 6
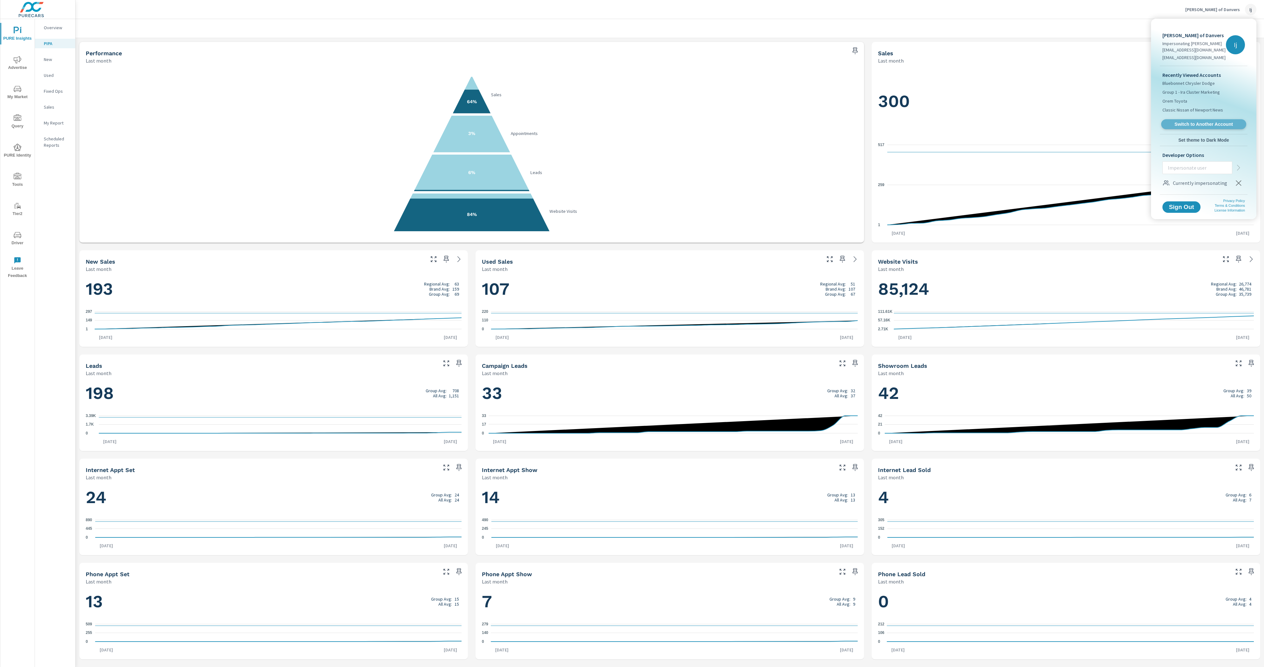
click at [1210, 124] on span "Switch to Another Account" at bounding box center [1204, 124] width 78 height 6
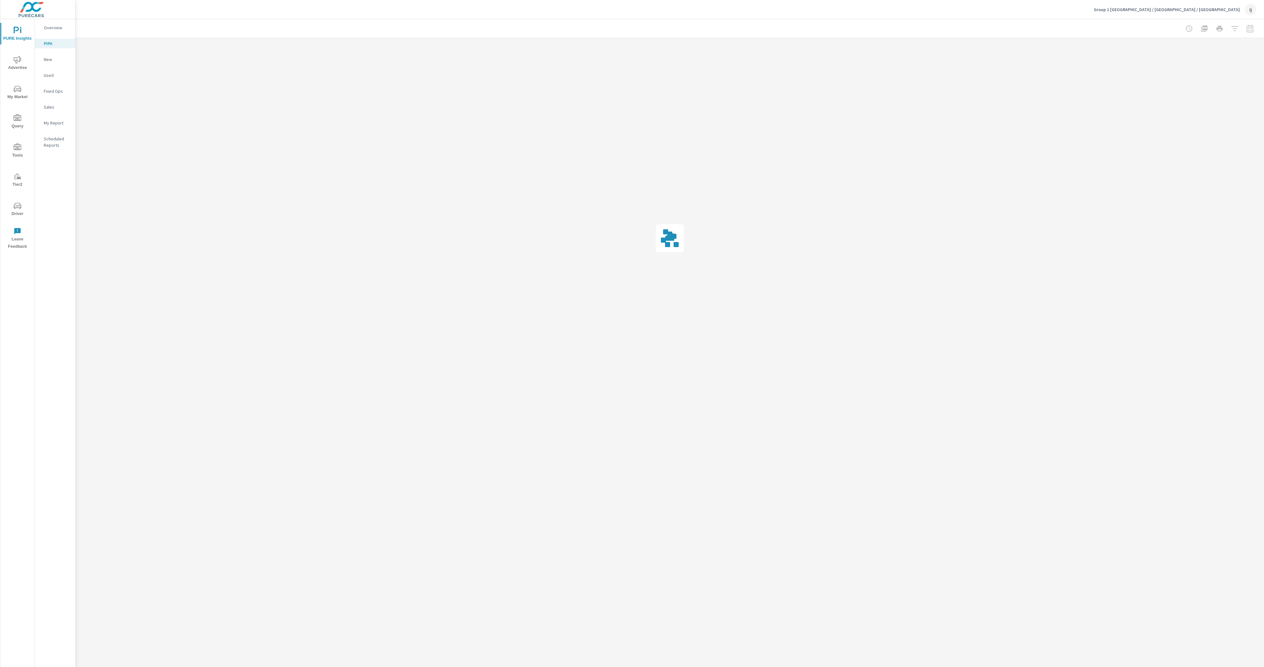
click at [52, 26] on p "Overview" at bounding box center [57, 27] width 26 height 6
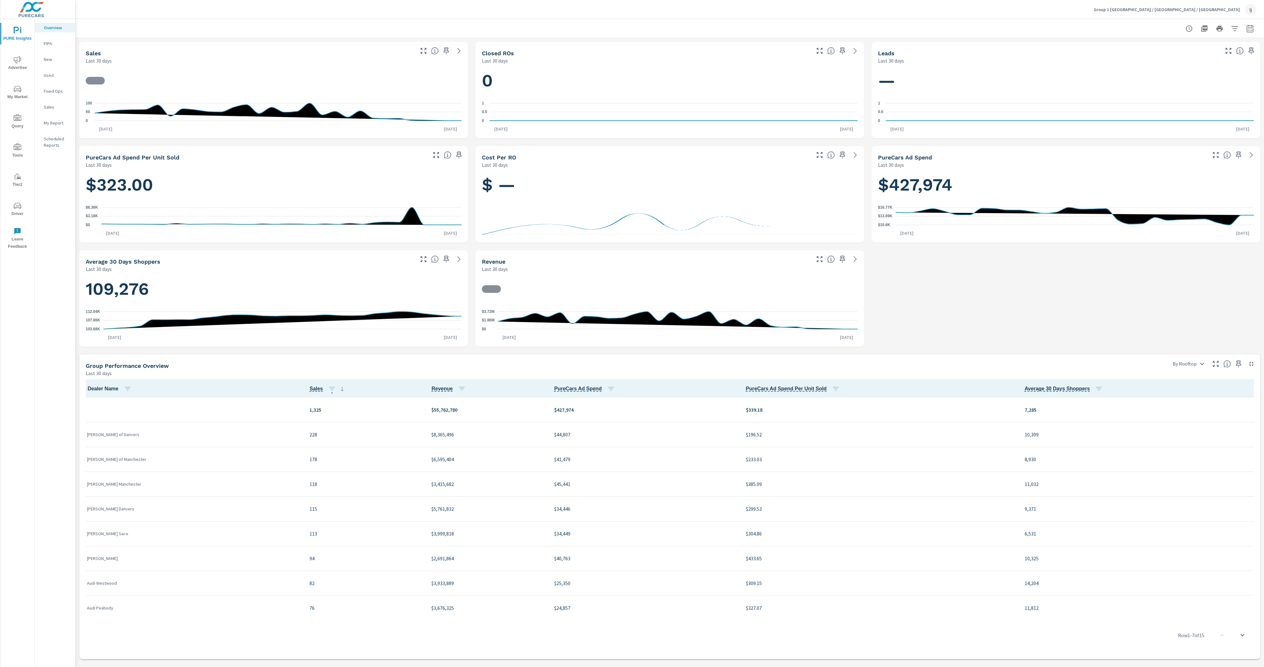
scroll to position [0, 0]
click at [1243, 7] on div "Group 1 East MA / NH / ME Ij" at bounding box center [1175, 9] width 163 height 11
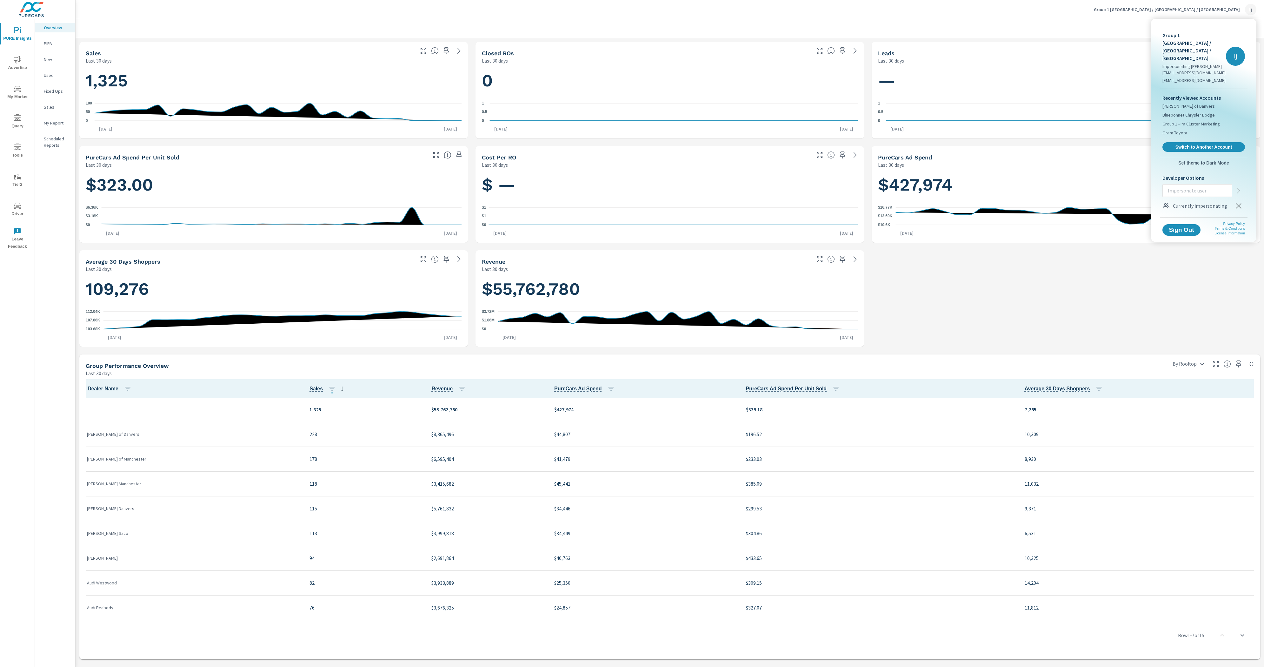
click at [1181, 144] on span "Switch to Another Account" at bounding box center [1204, 147] width 76 height 6
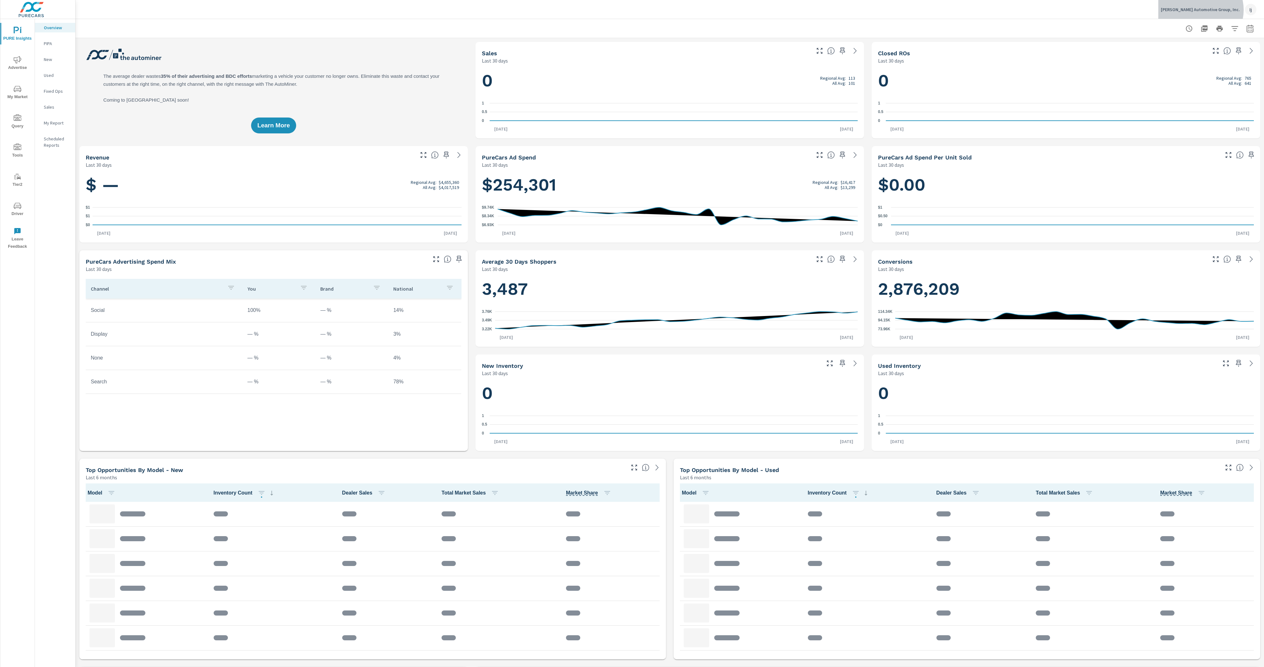
click at [1221, 10] on p "[PERSON_NAME] Automotive Group, Inc." at bounding box center [1200, 10] width 79 height 6
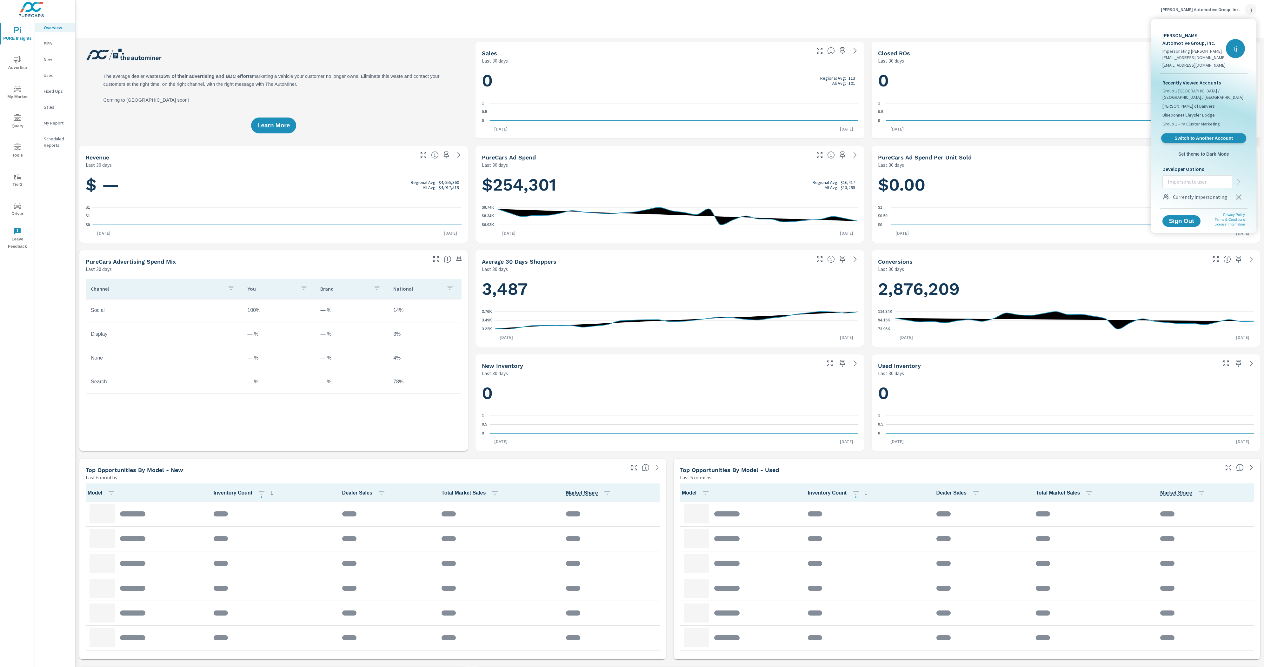
click at [1203, 127] on div "Recently Viewed Accounts Group 1 East MA / NH / ME Ira Toyota of Danvers Bluebo…" at bounding box center [1204, 111] width 88 height 74
click at [1202, 135] on span "Switch to Another Account" at bounding box center [1204, 138] width 78 height 6
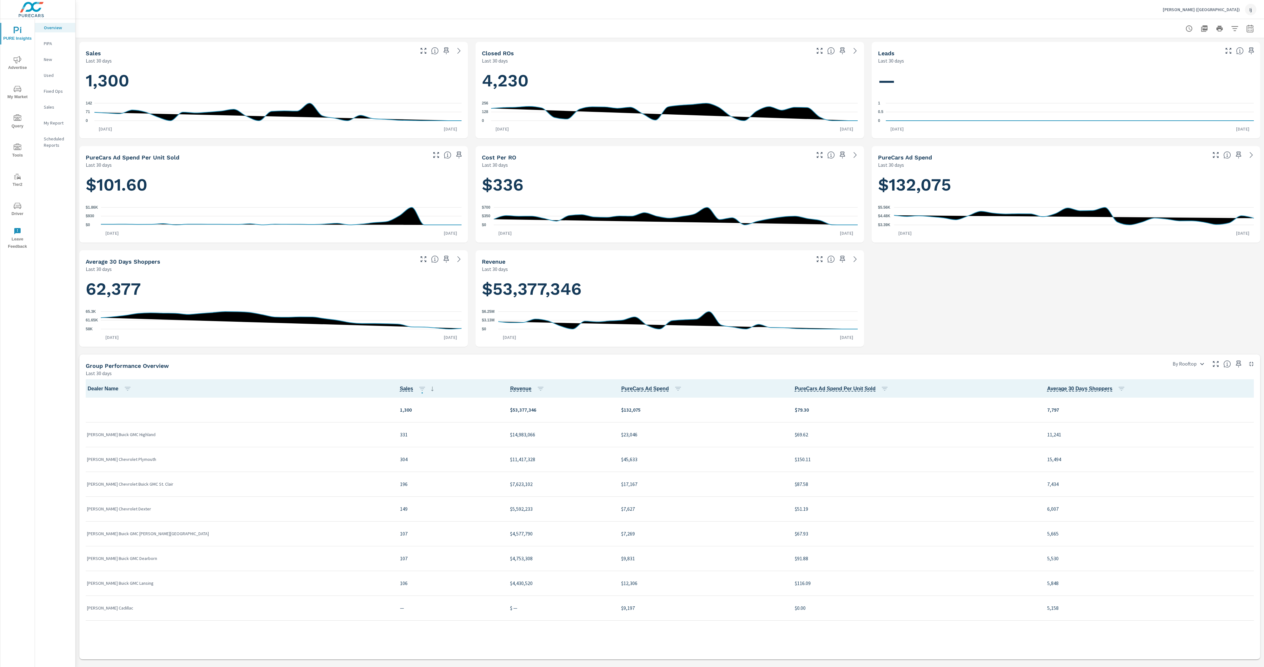
click at [1249, 12] on div "Ij" at bounding box center [1250, 9] width 11 height 11
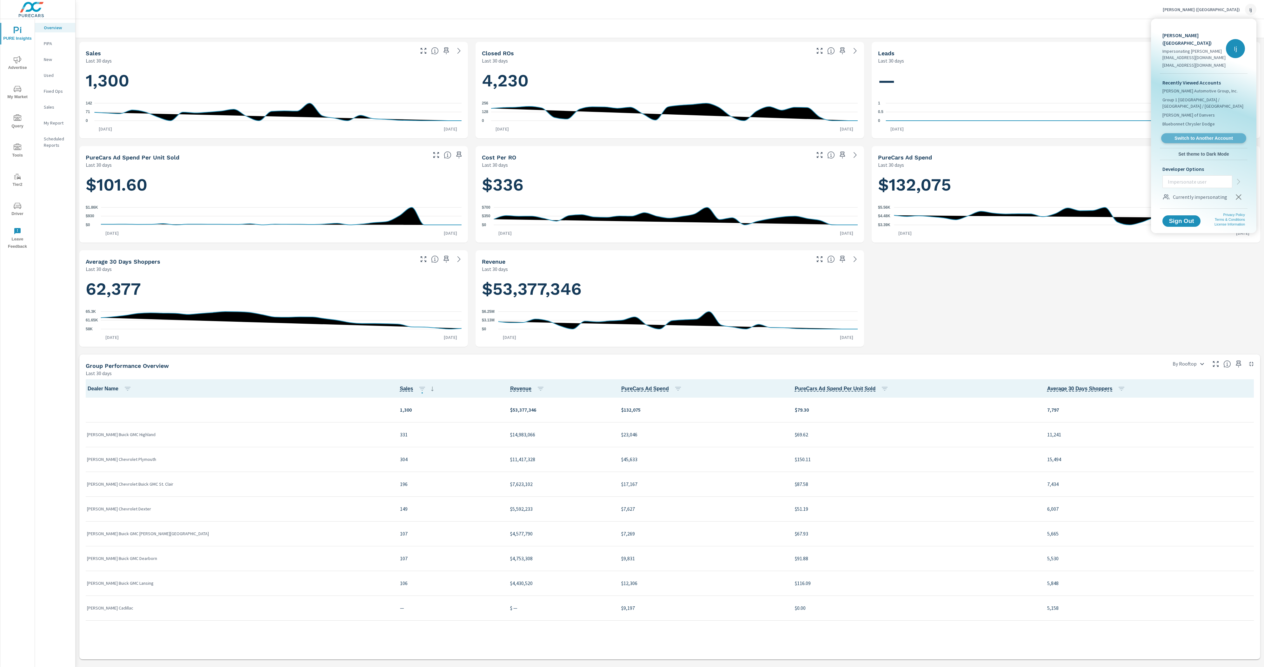
click at [1193, 135] on span "Switch to Another Account" at bounding box center [1204, 138] width 78 height 6
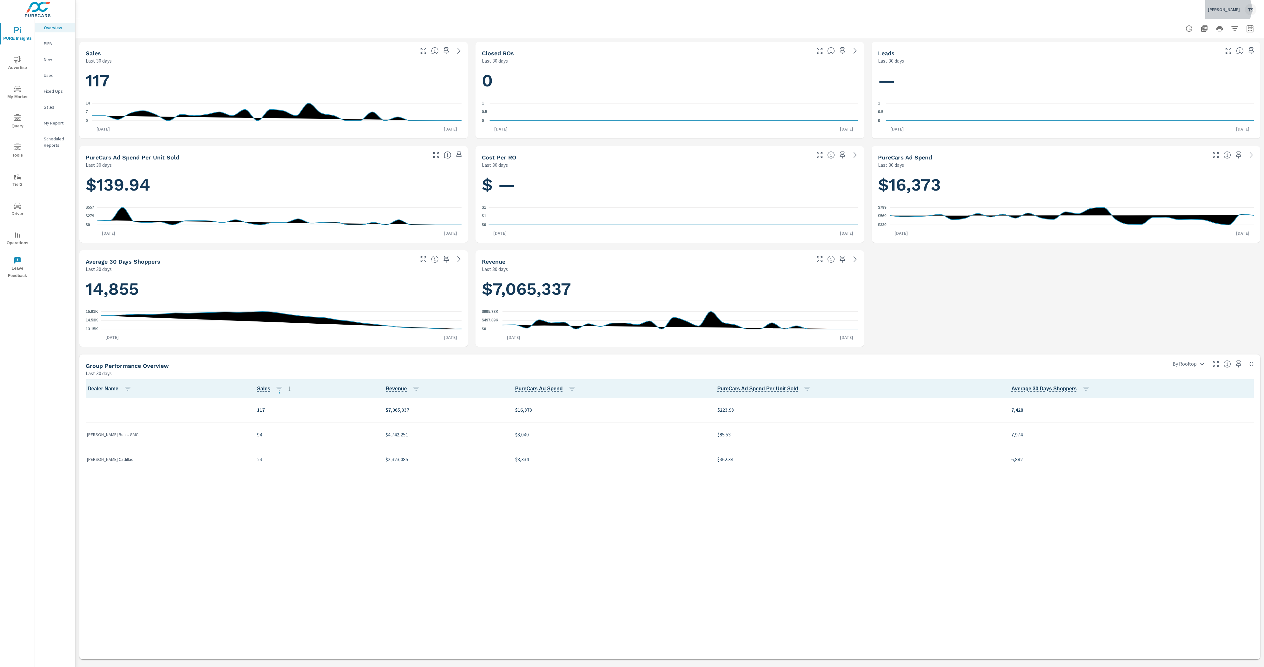
click at [1235, 9] on p "[PERSON_NAME]" at bounding box center [1224, 10] width 32 height 6
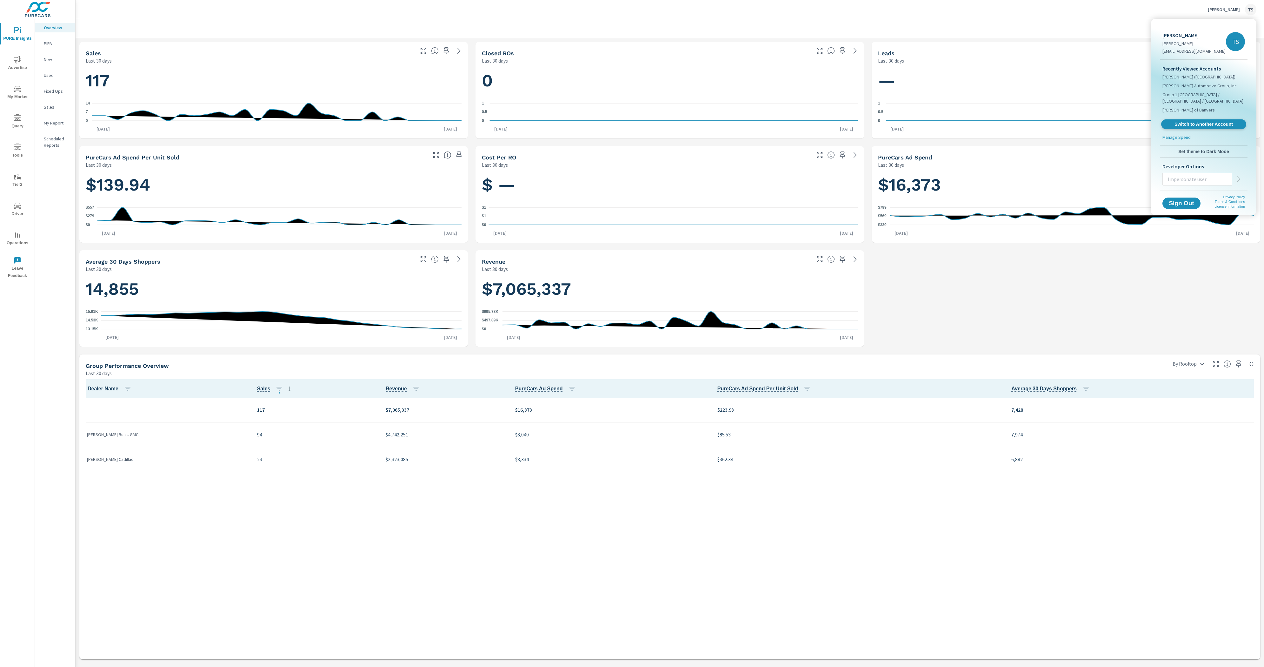
click at [1207, 119] on link "Switch to Another Account" at bounding box center [1203, 124] width 85 height 10
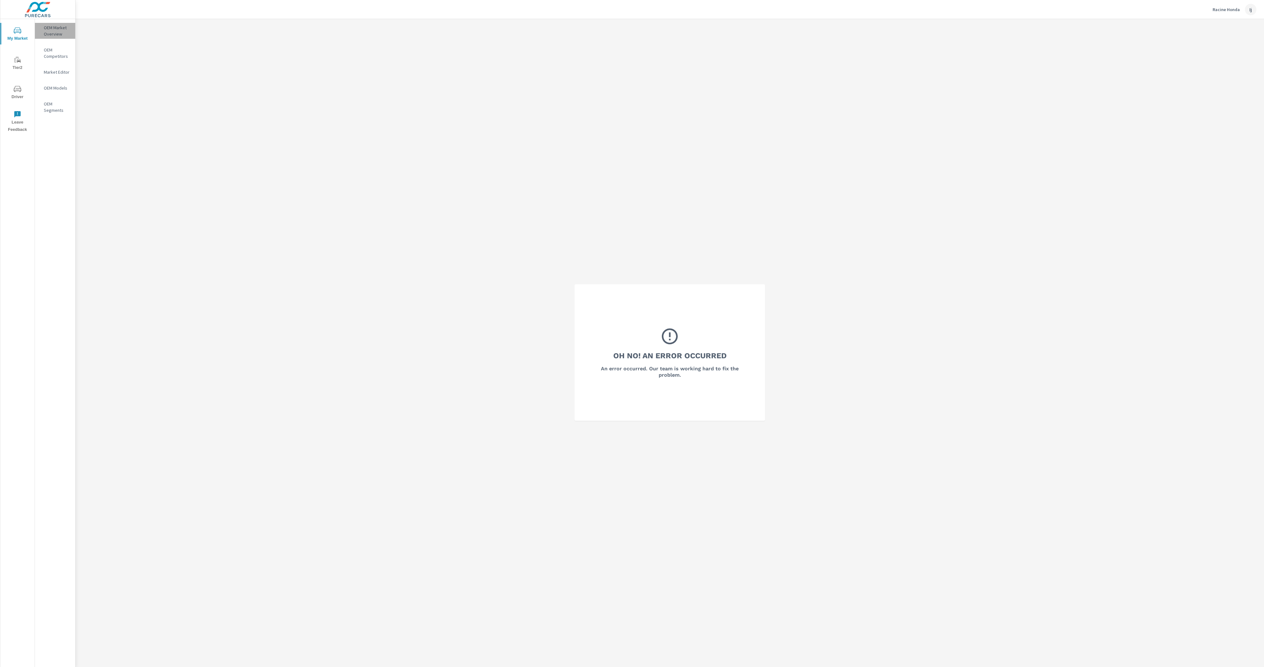
click at [67, 32] on p "OEM Market Overview" at bounding box center [57, 30] width 26 height 13
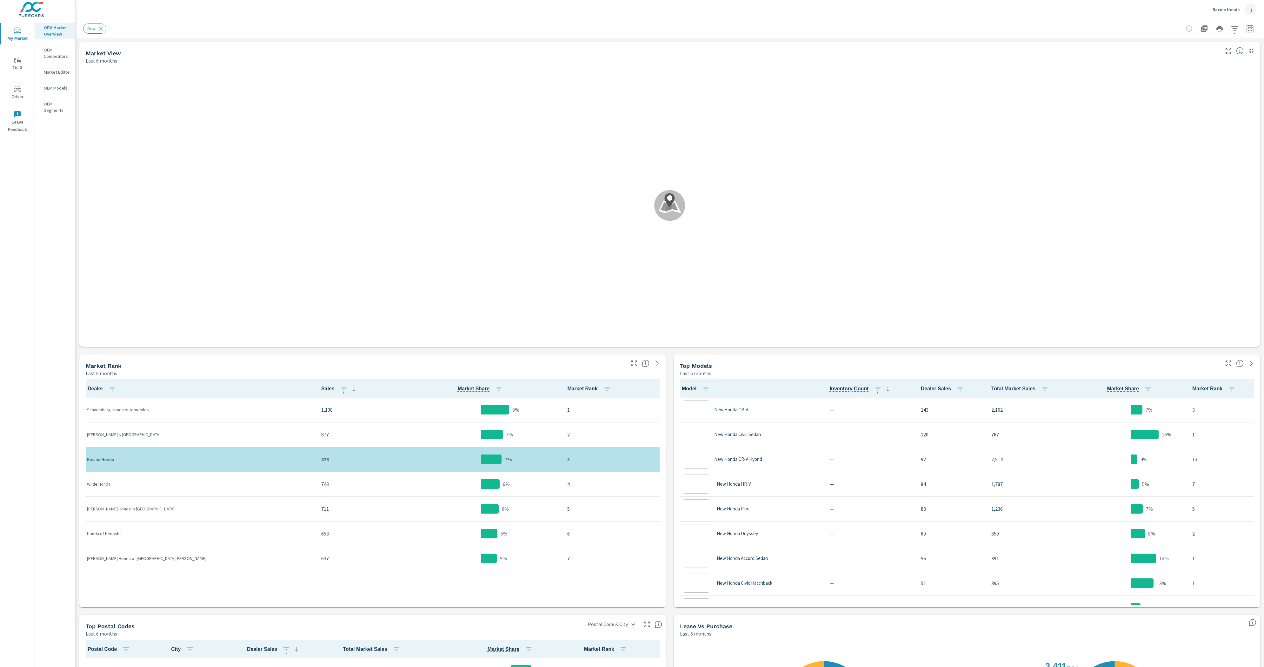
scroll to position [0, 0]
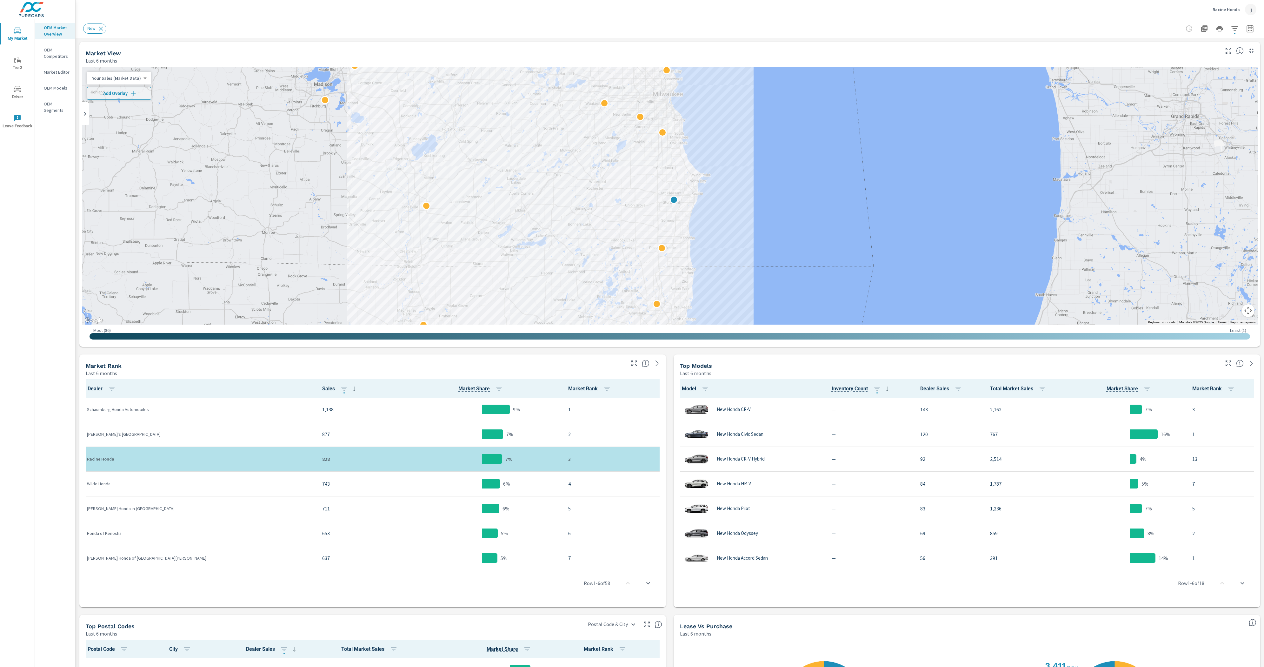
click at [1220, 10] on p "Racine Honda" at bounding box center [1226, 10] width 27 height 6
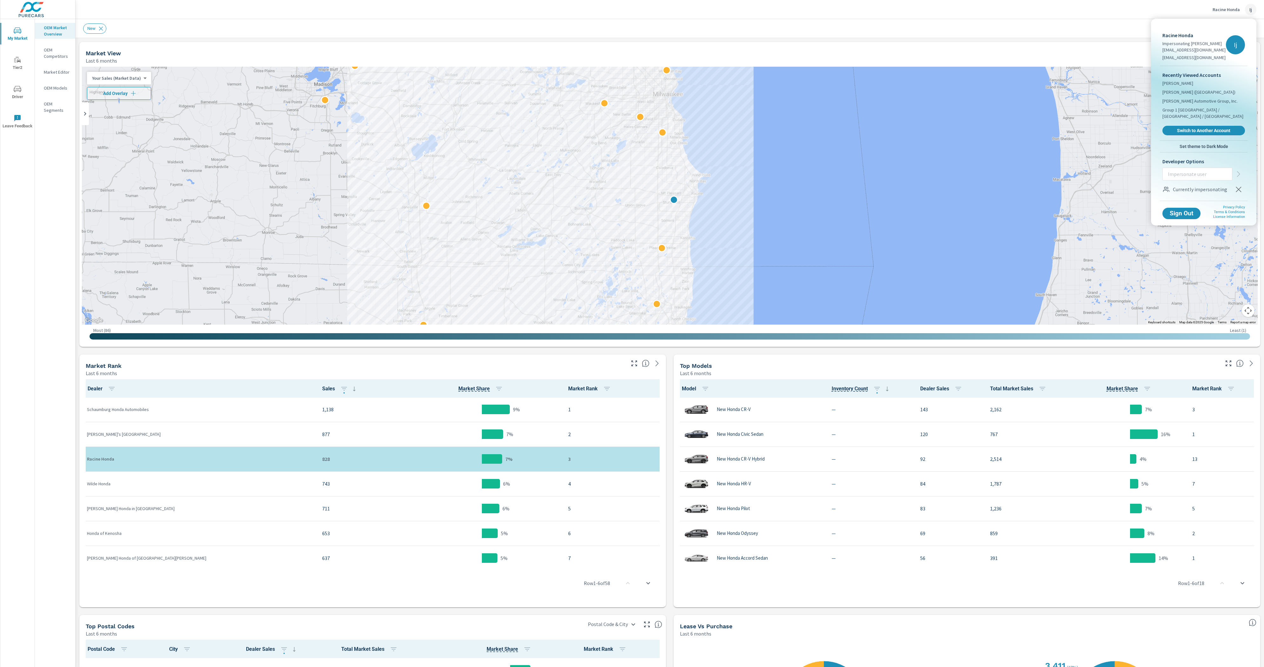
click at [1240, 185] on icon "button" at bounding box center [1239, 189] width 8 height 8
click at [1240, 187] on icon "button" at bounding box center [1238, 189] width 5 height 5
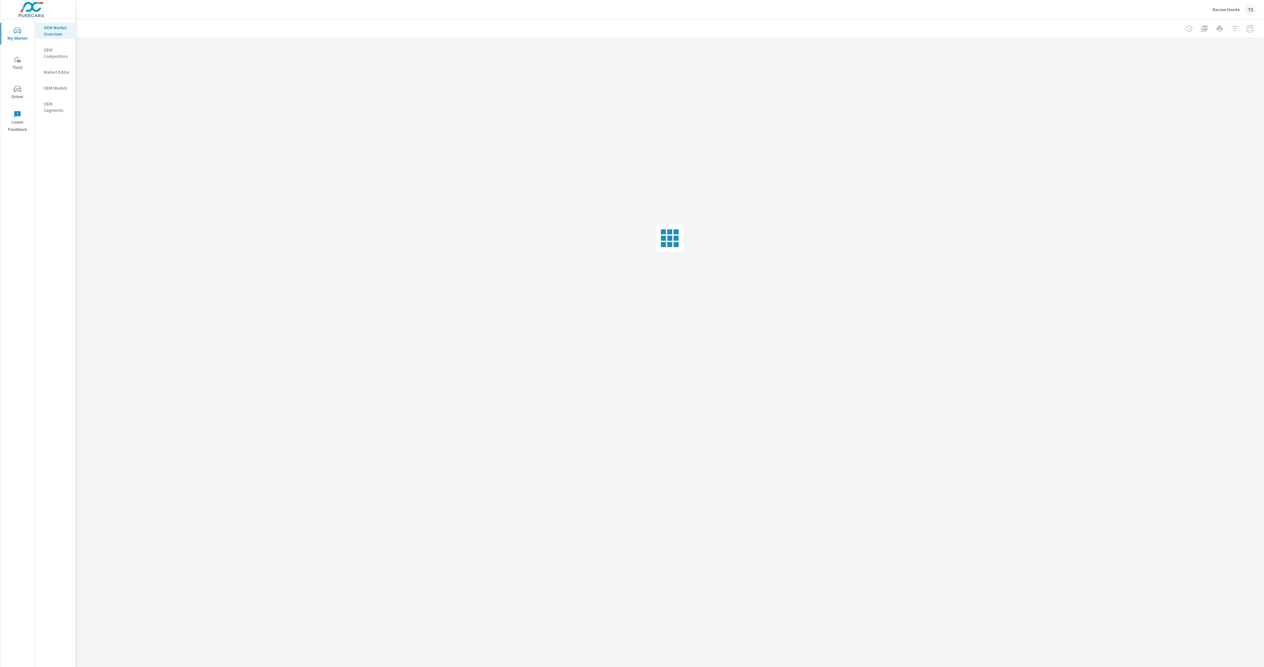
click at [1237, 7] on p "Racine Honda" at bounding box center [1226, 10] width 27 height 6
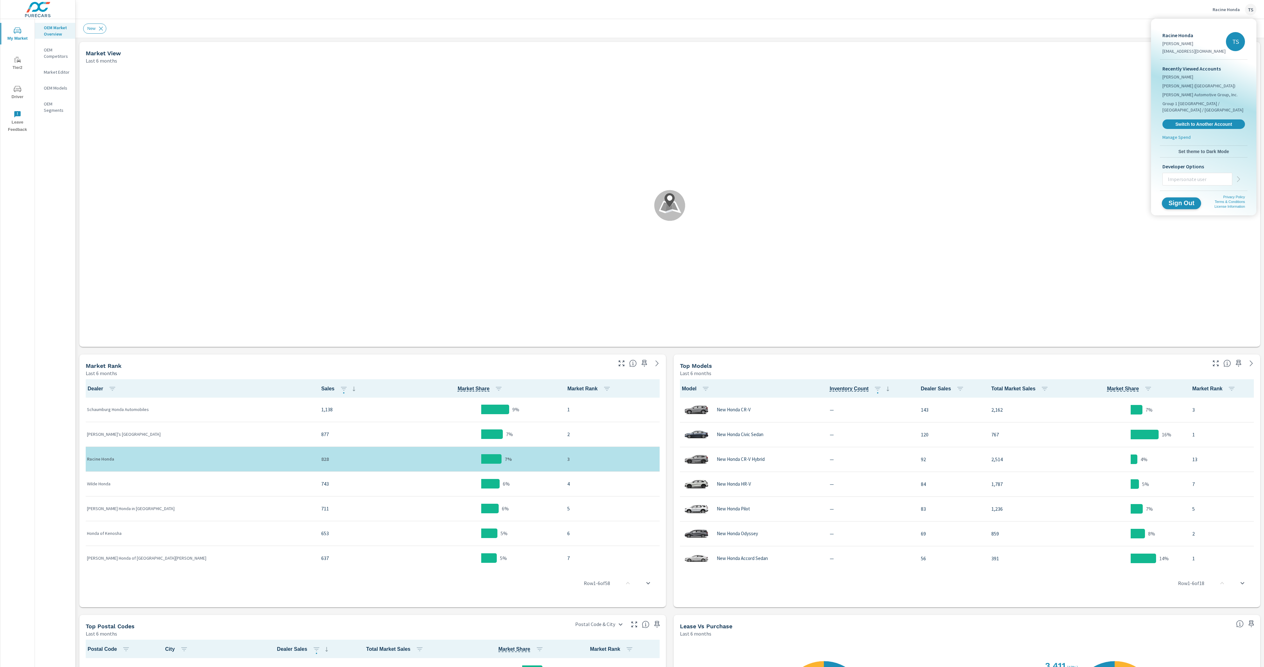
scroll to position [0, 0]
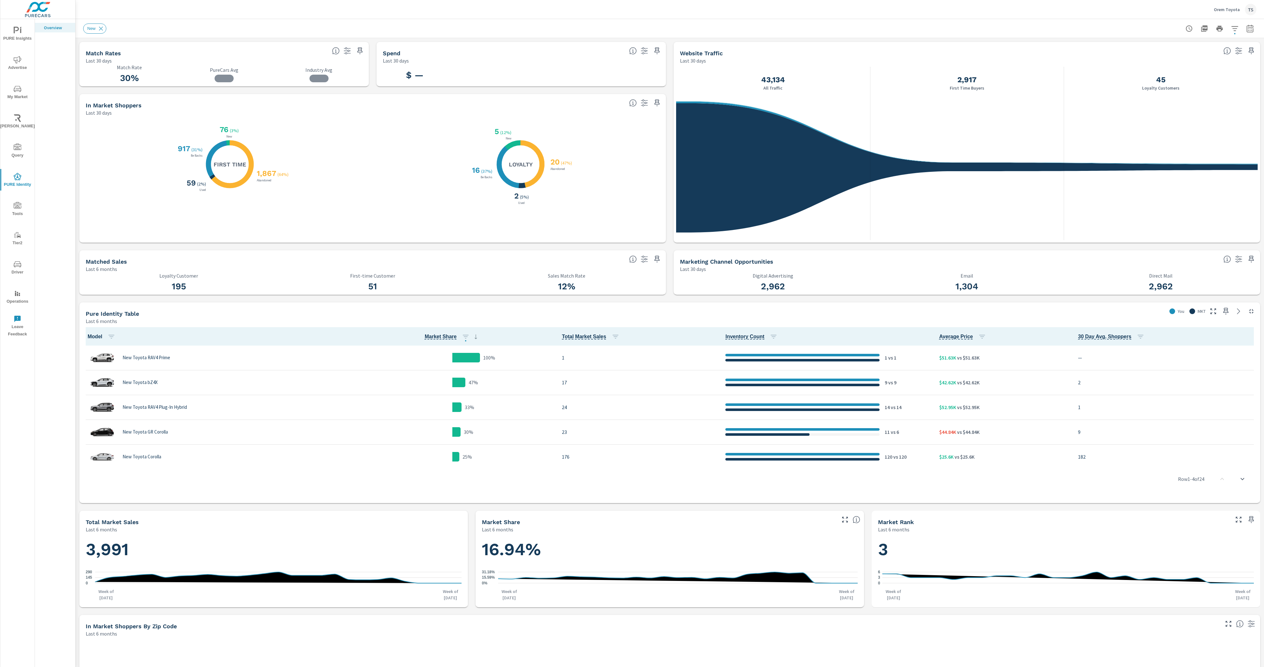
scroll to position [0, 0]
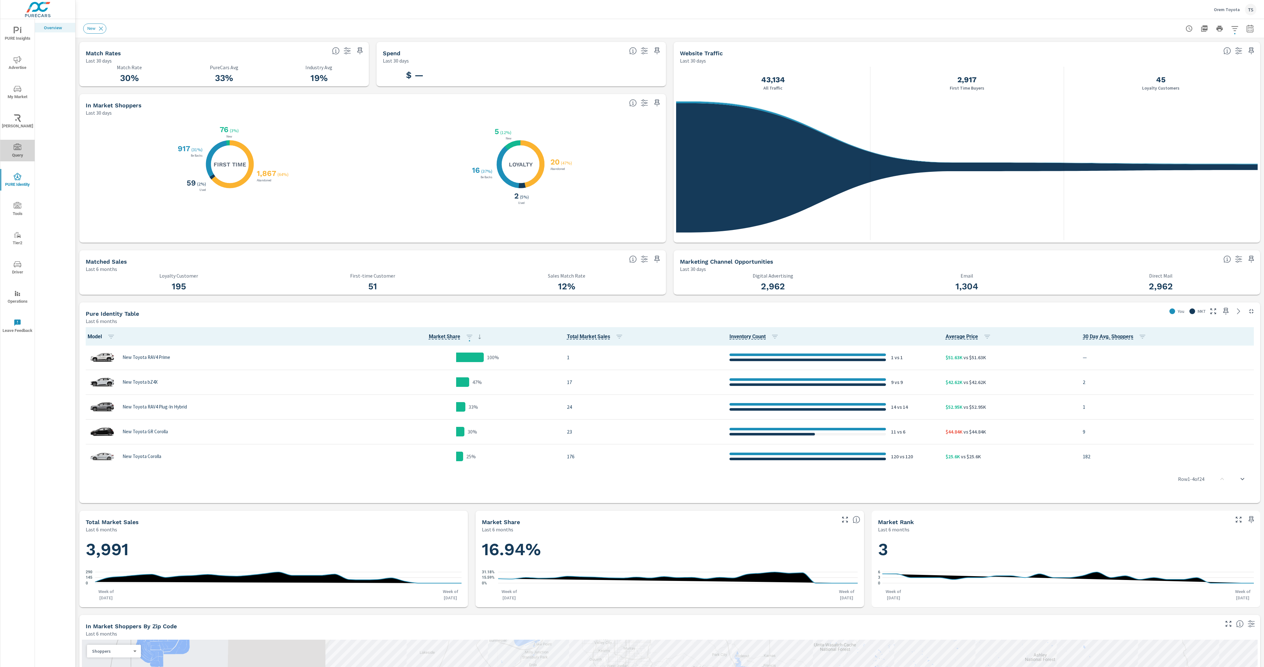
click at [6, 155] on span "Query" at bounding box center [17, 151] width 30 height 16
